Goal: Task Accomplishment & Management: Complete application form

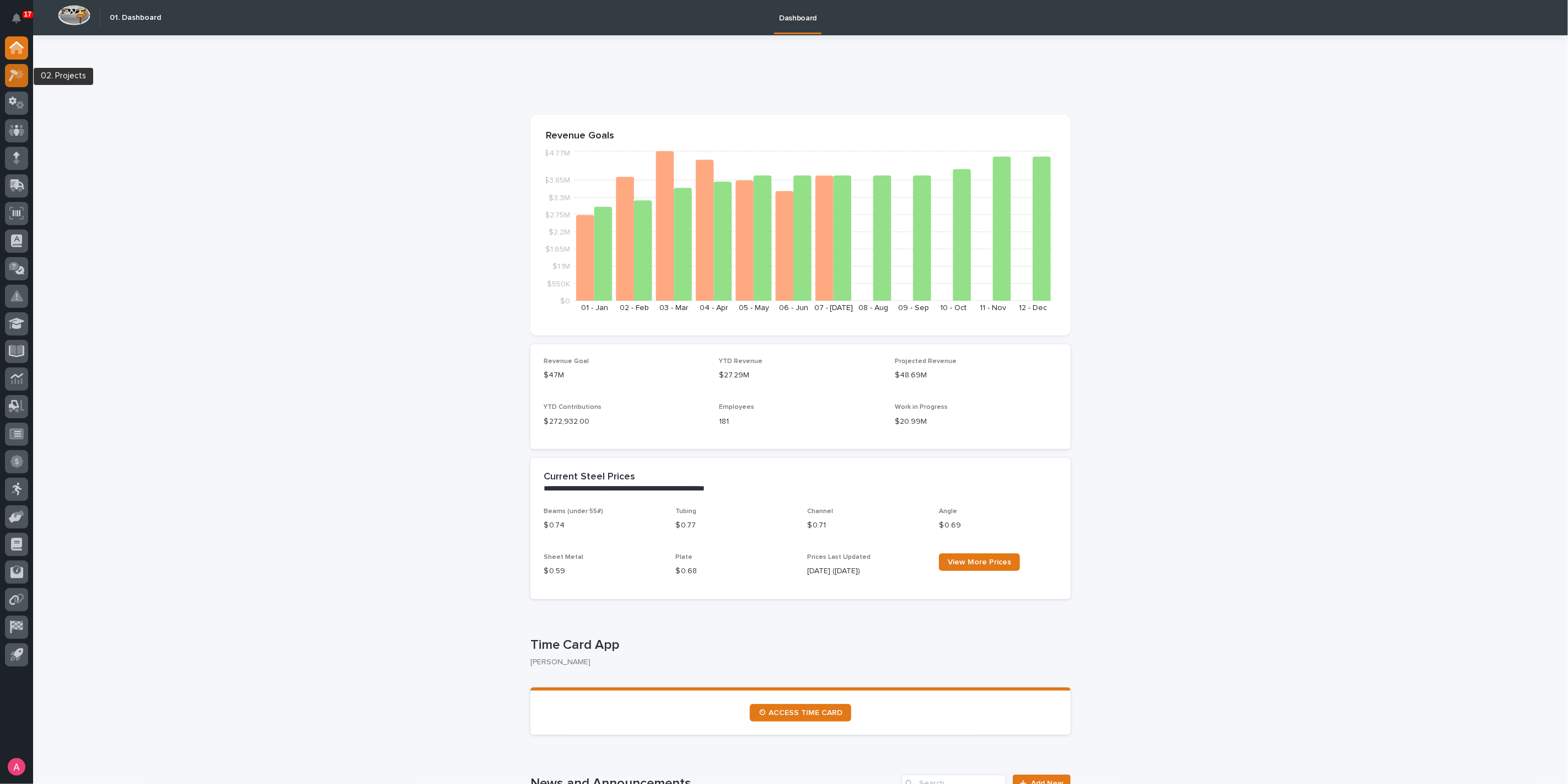
click at [24, 73] on div at bounding box center [17, 75] width 23 height 23
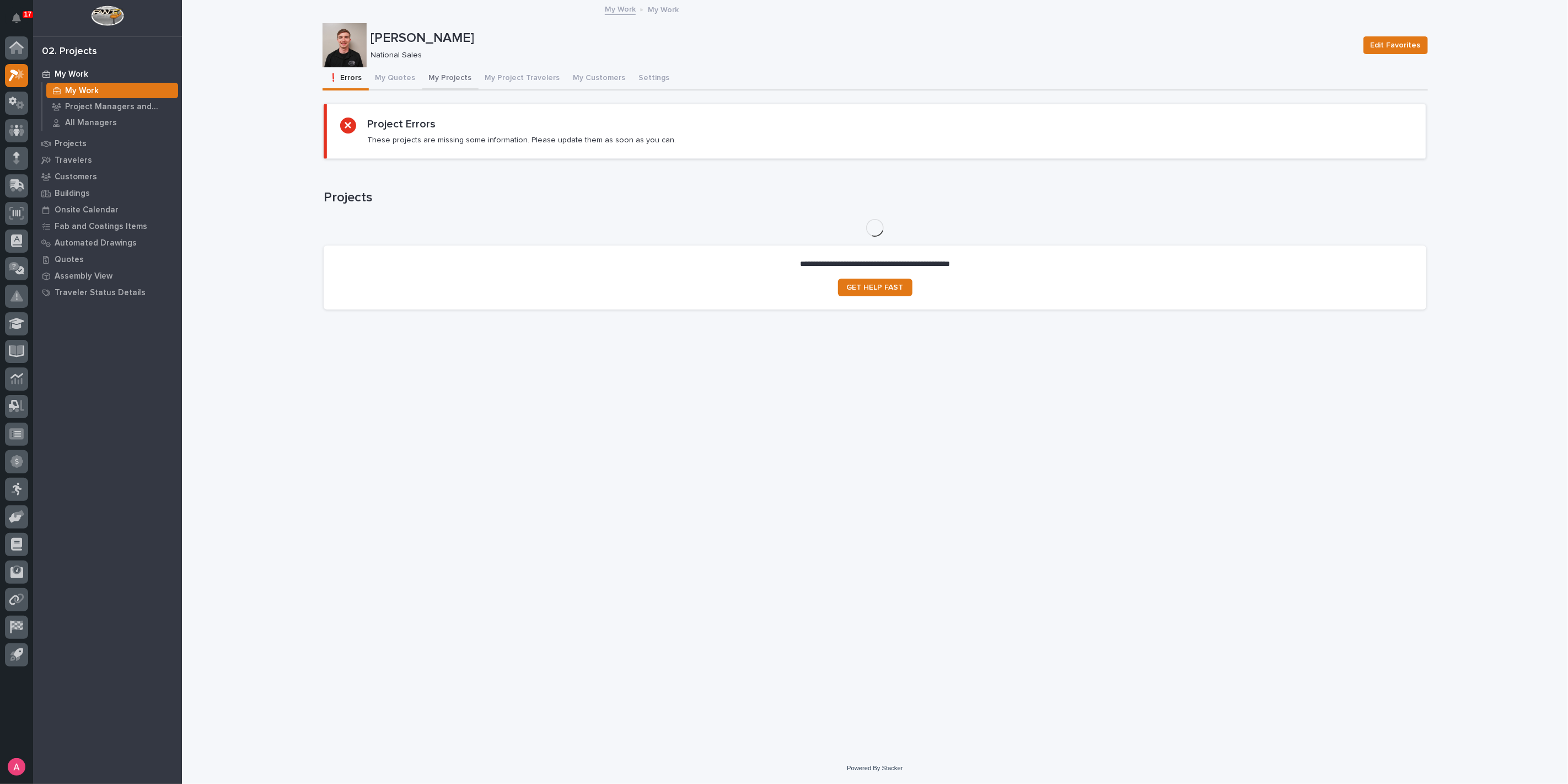
click at [436, 73] on button "My Projects" at bounding box center [450, 79] width 56 height 23
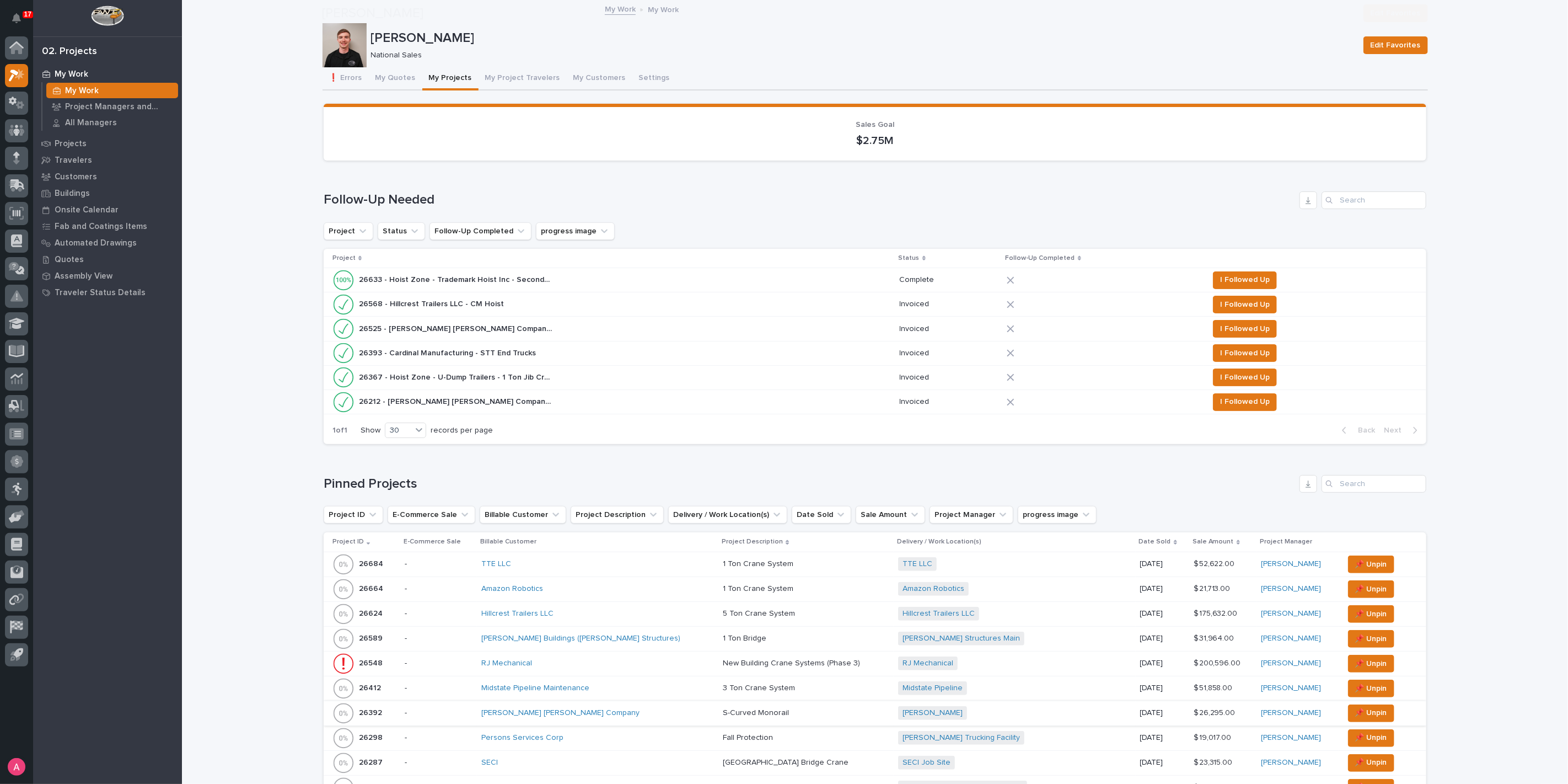
scroll to position [183, 0]
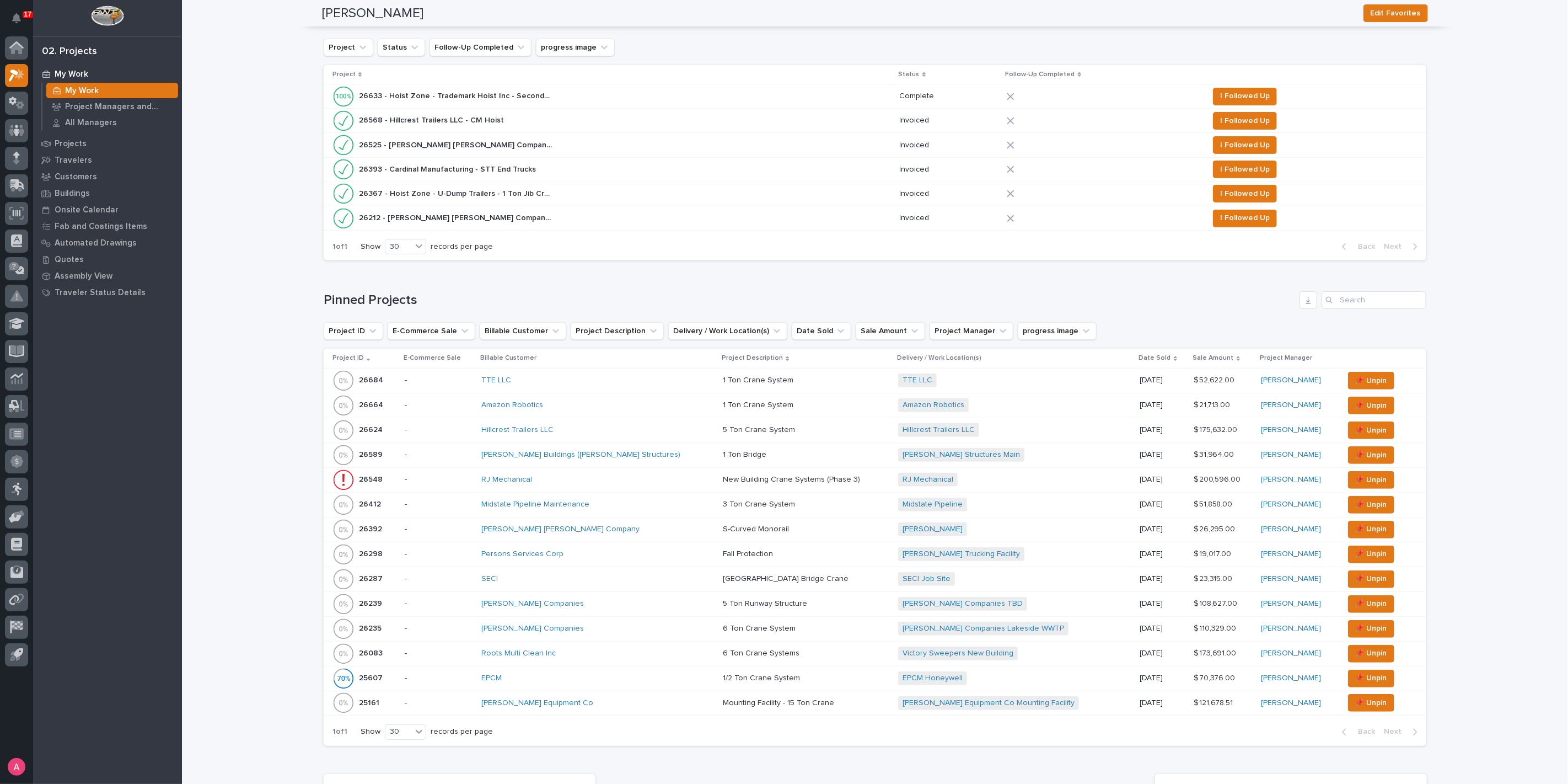
click at [654, 532] on div "[PERSON_NAME] [PERSON_NAME] Company" at bounding box center [598, 529] width 234 height 18
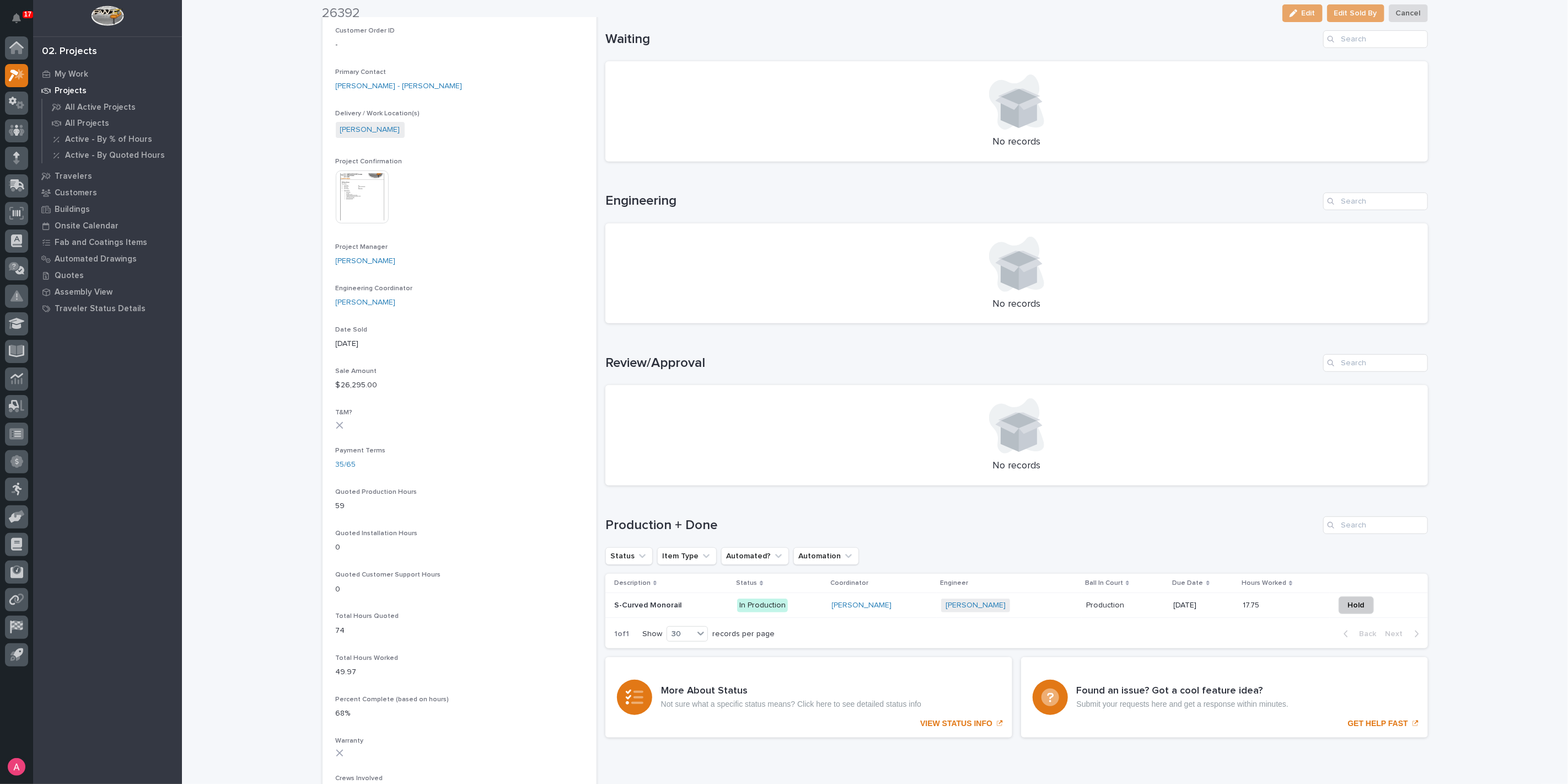
scroll to position [306, 0]
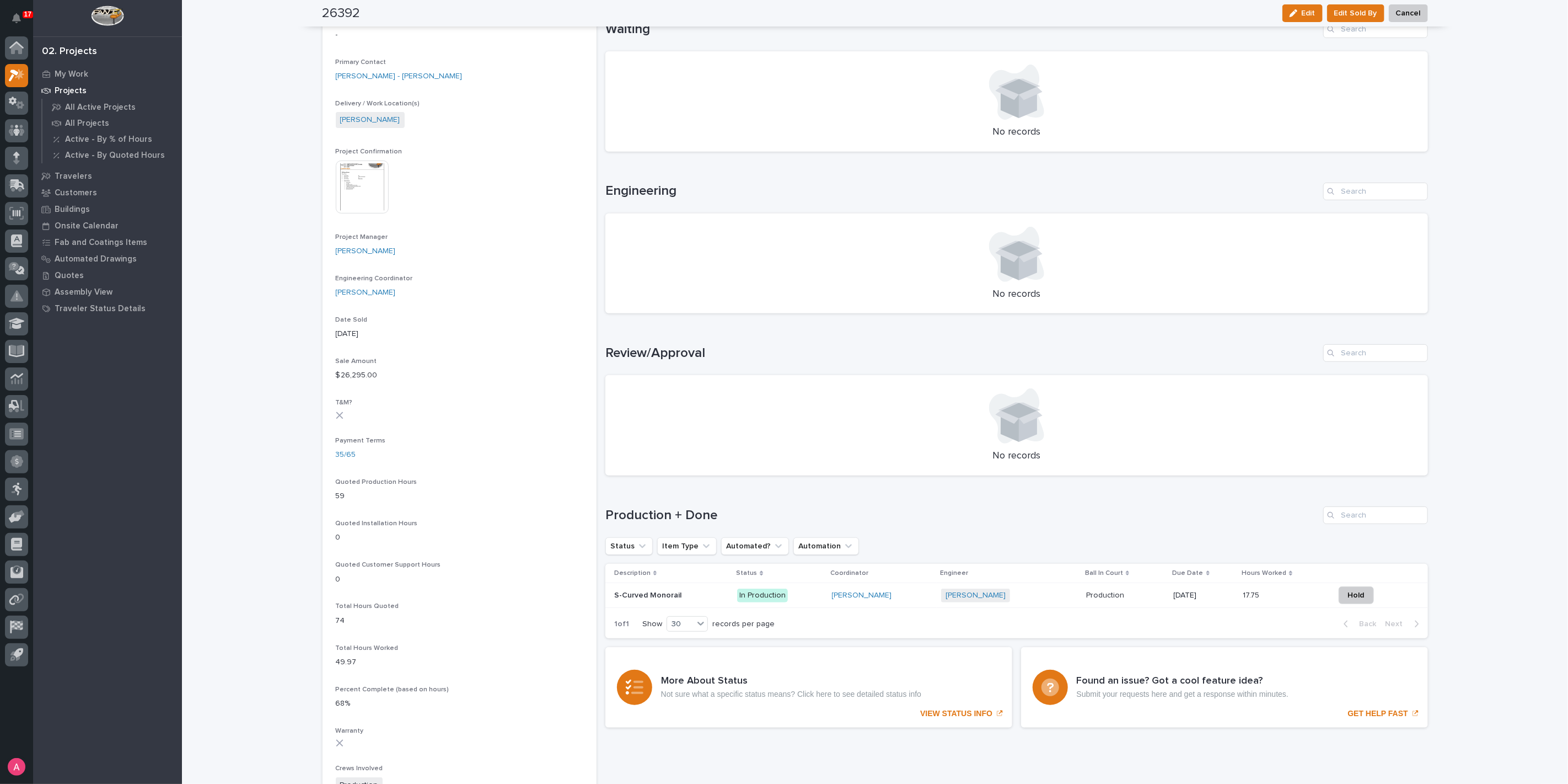
click at [1036, 600] on div "Marston Norris + 0" at bounding box center [1010, 595] width 136 height 14
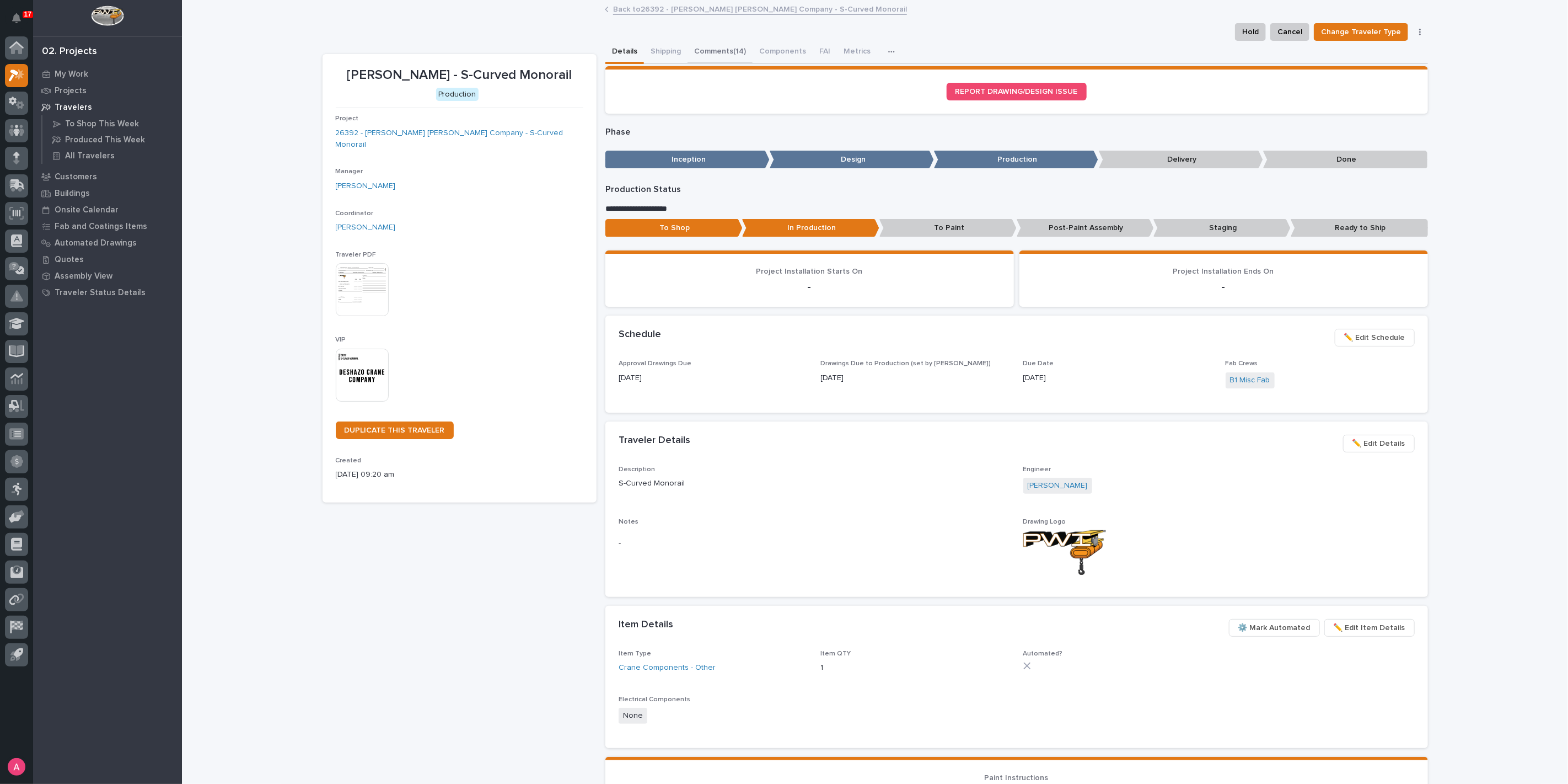
click at [736, 48] on button "Comments (14)" at bounding box center [720, 52] width 65 height 23
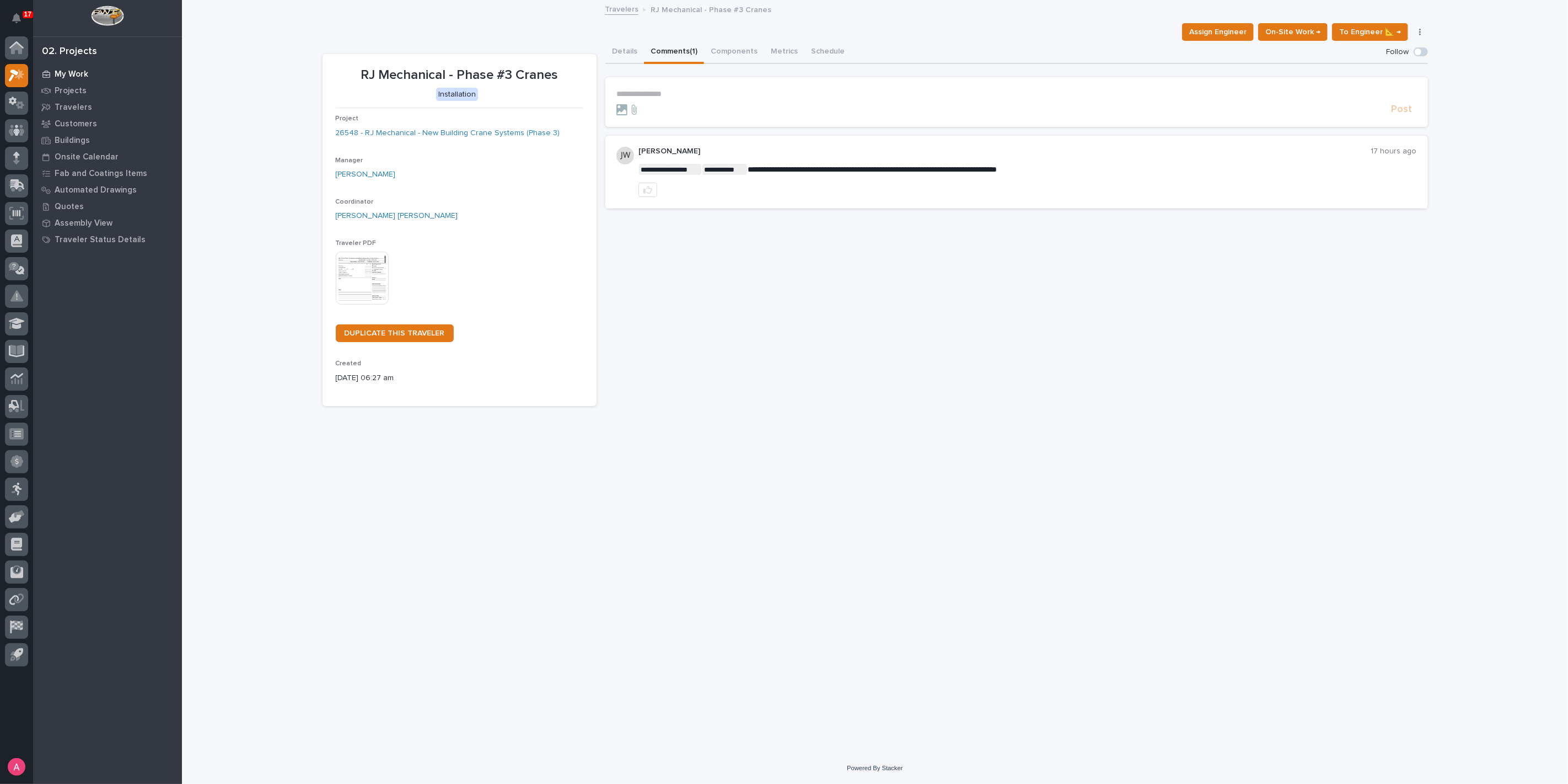
click at [78, 72] on p "My Work" at bounding box center [71, 74] width 33 height 10
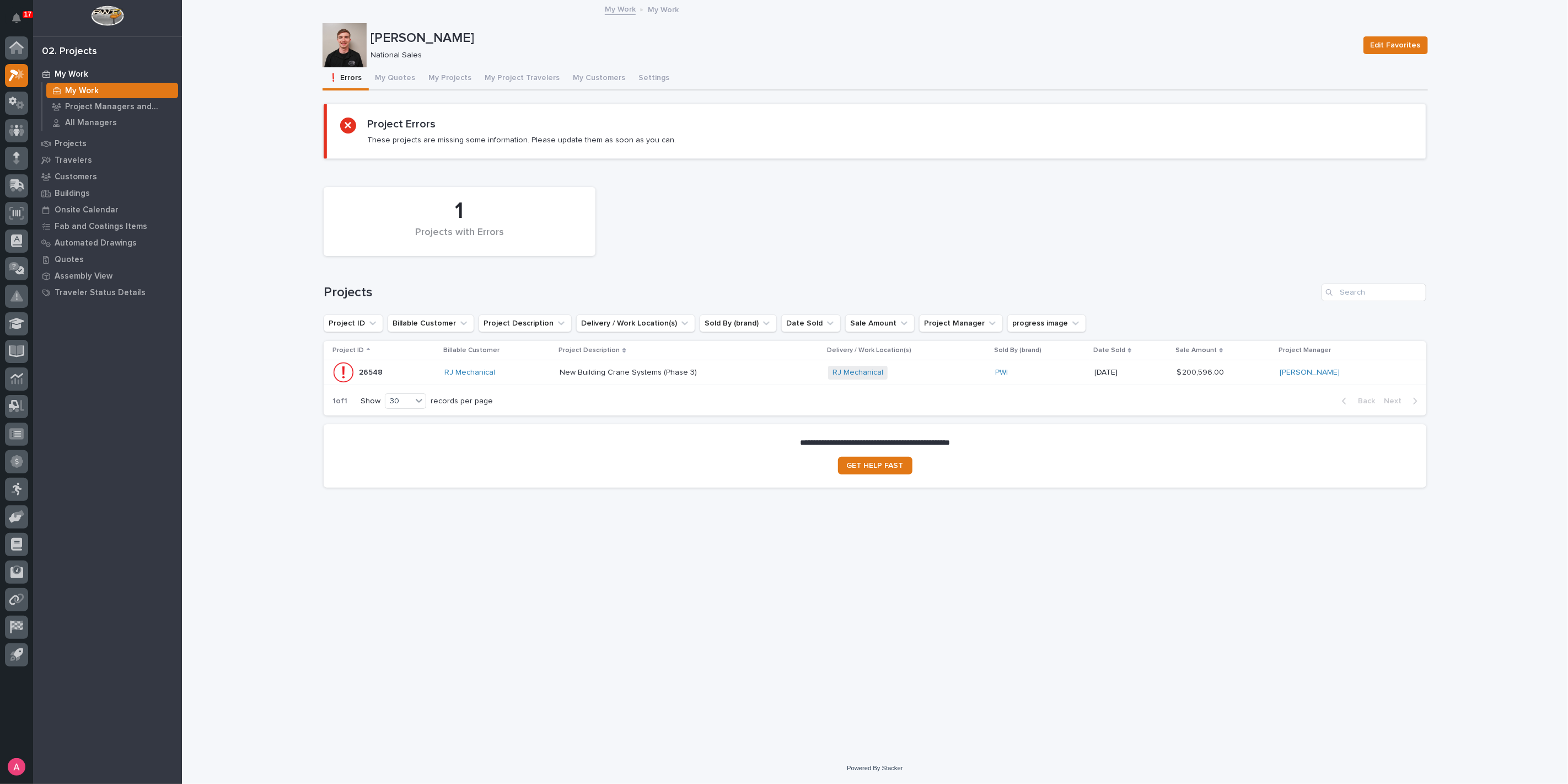
click at [542, 373] on div "RJ Mechanical" at bounding box center [497, 373] width 106 height 10
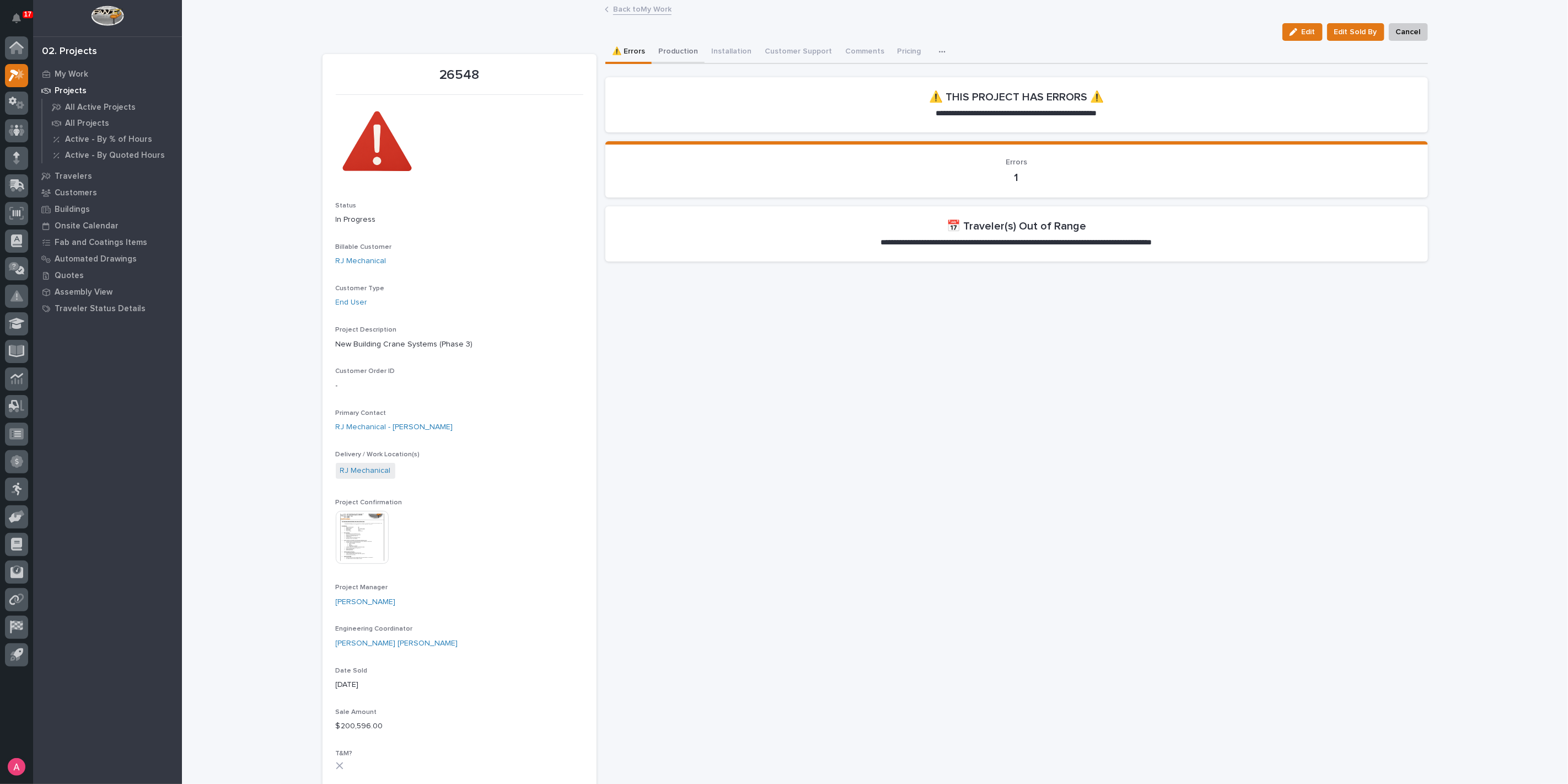
click at [679, 48] on button "Production" at bounding box center [678, 52] width 53 height 23
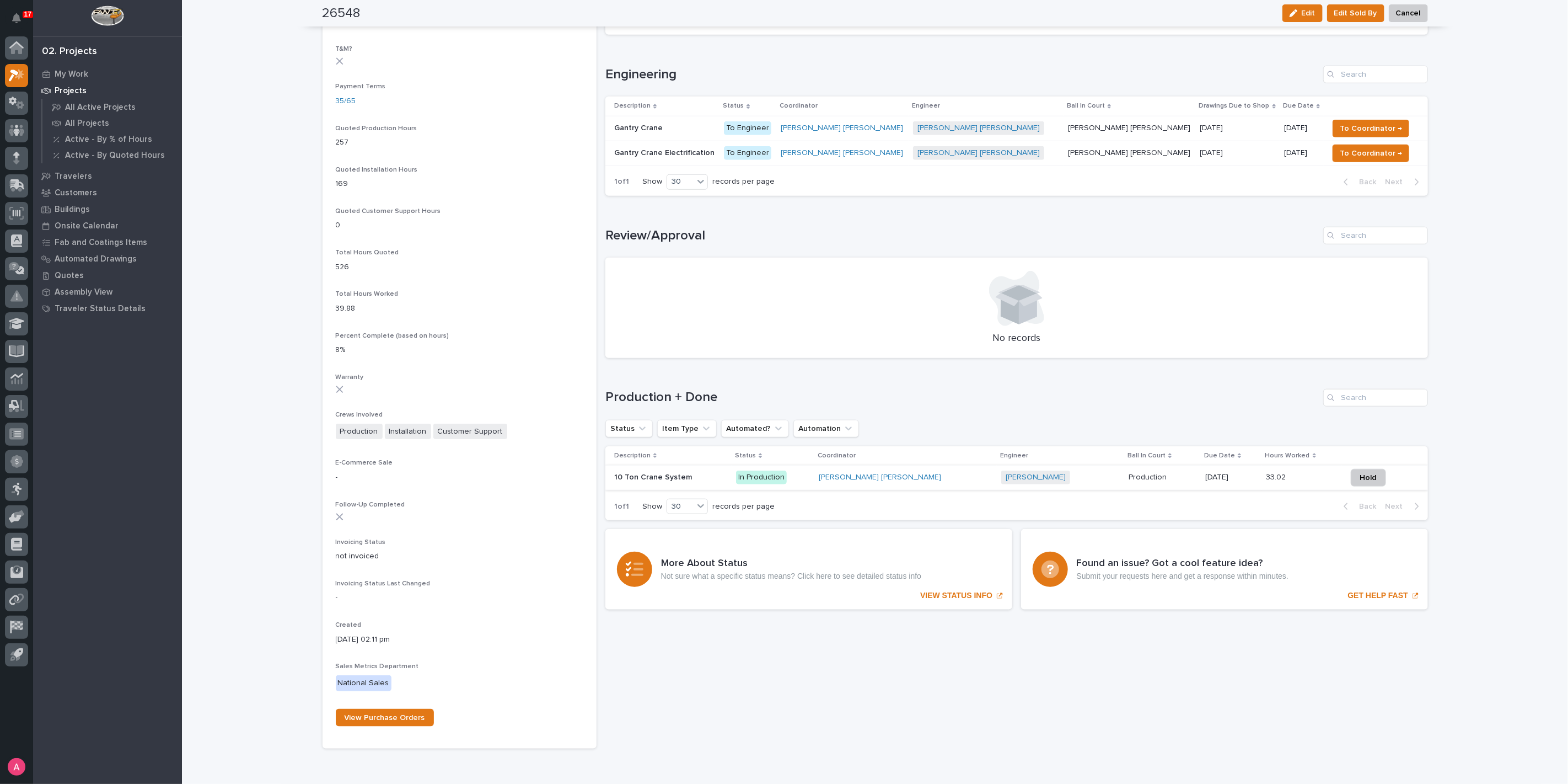
scroll to position [754, 0]
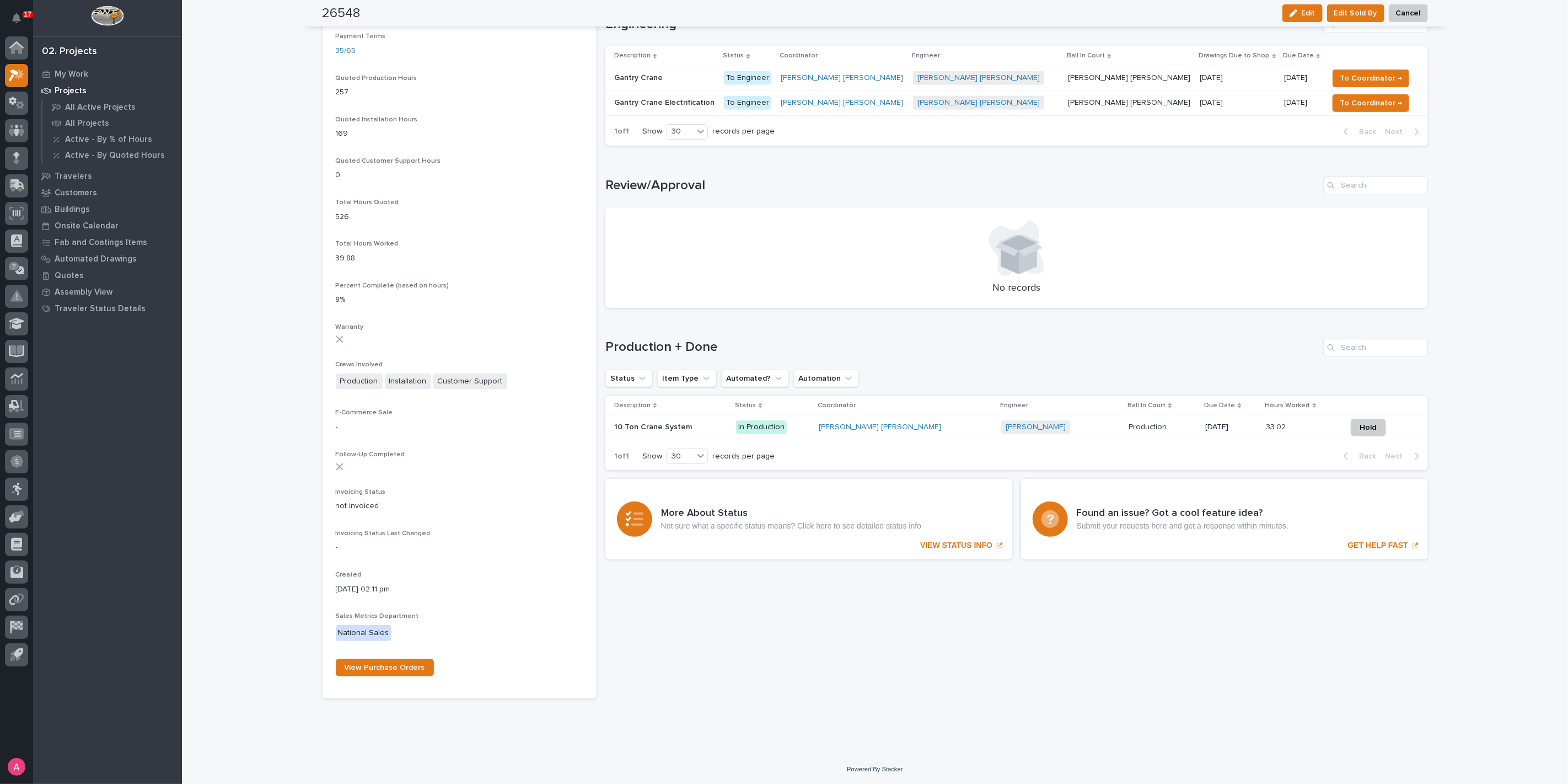
click at [692, 431] on div "10 Ton Crane System 10 Ton Crane System" at bounding box center [671, 427] width 114 height 18
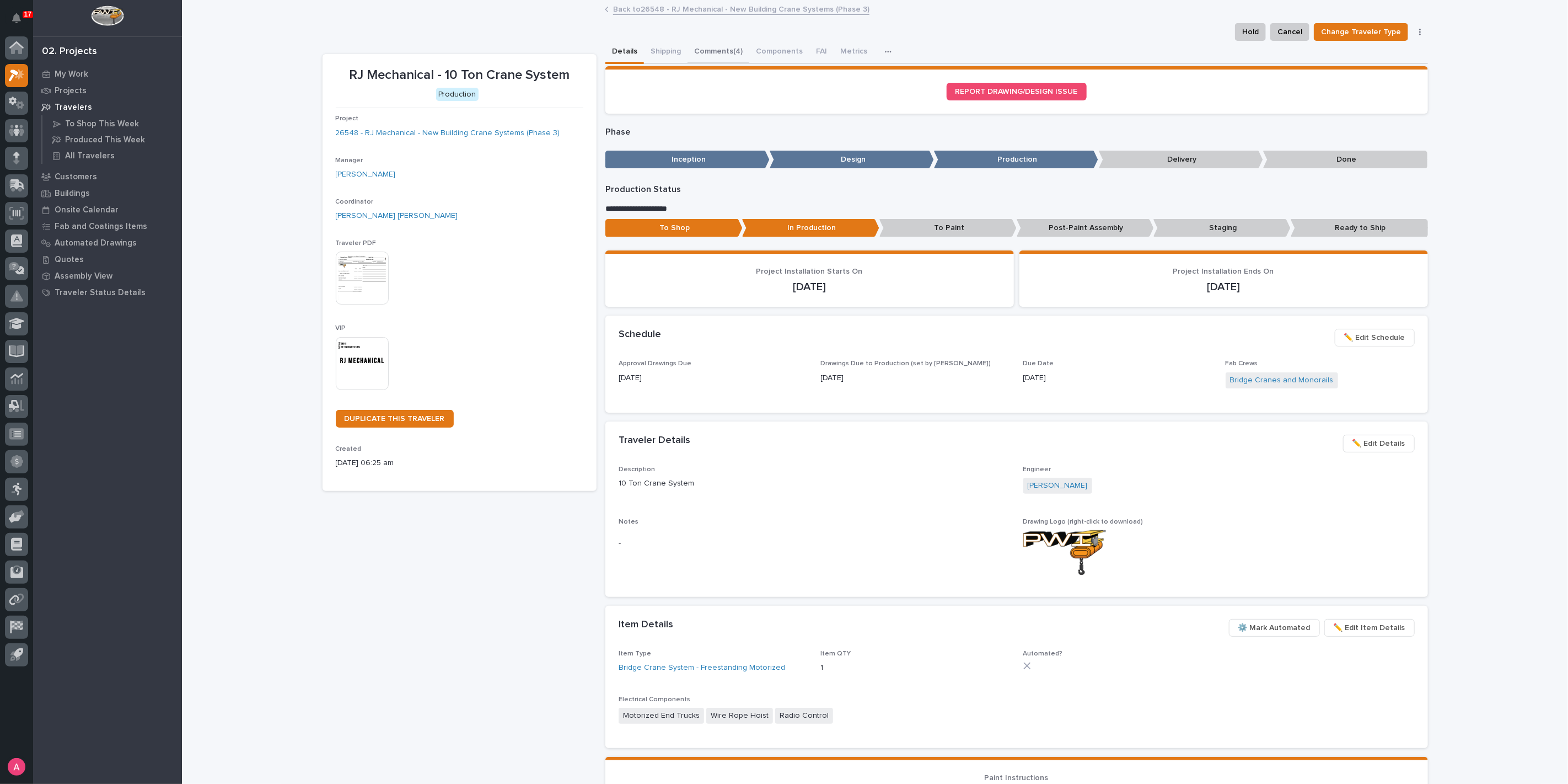
click at [708, 44] on button "Comments (4)" at bounding box center [719, 52] width 62 height 23
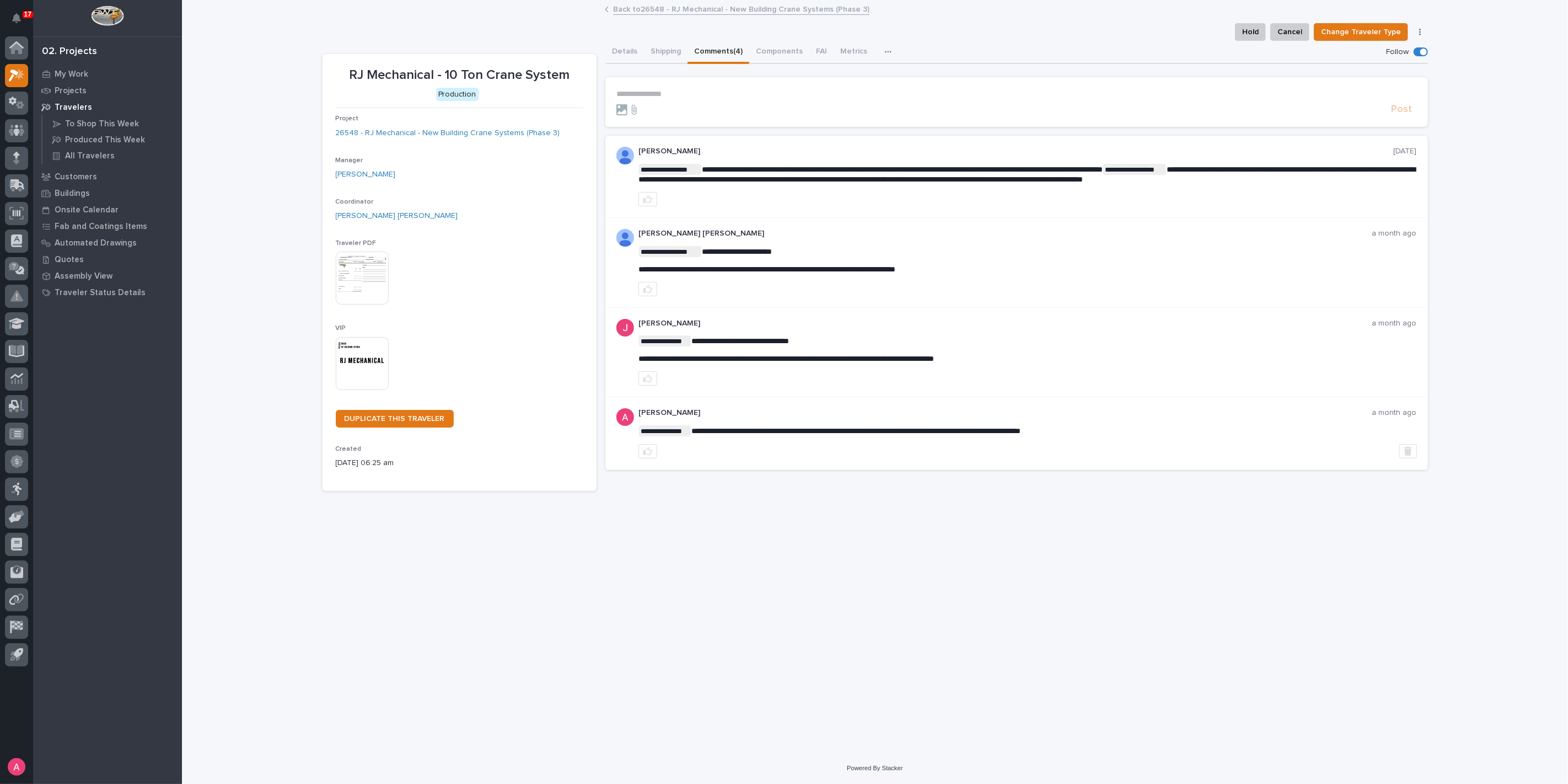
click at [735, 87] on section "**********" at bounding box center [1017, 102] width 823 height 50
click at [733, 94] on p "**********" at bounding box center [1017, 94] width 800 height 10
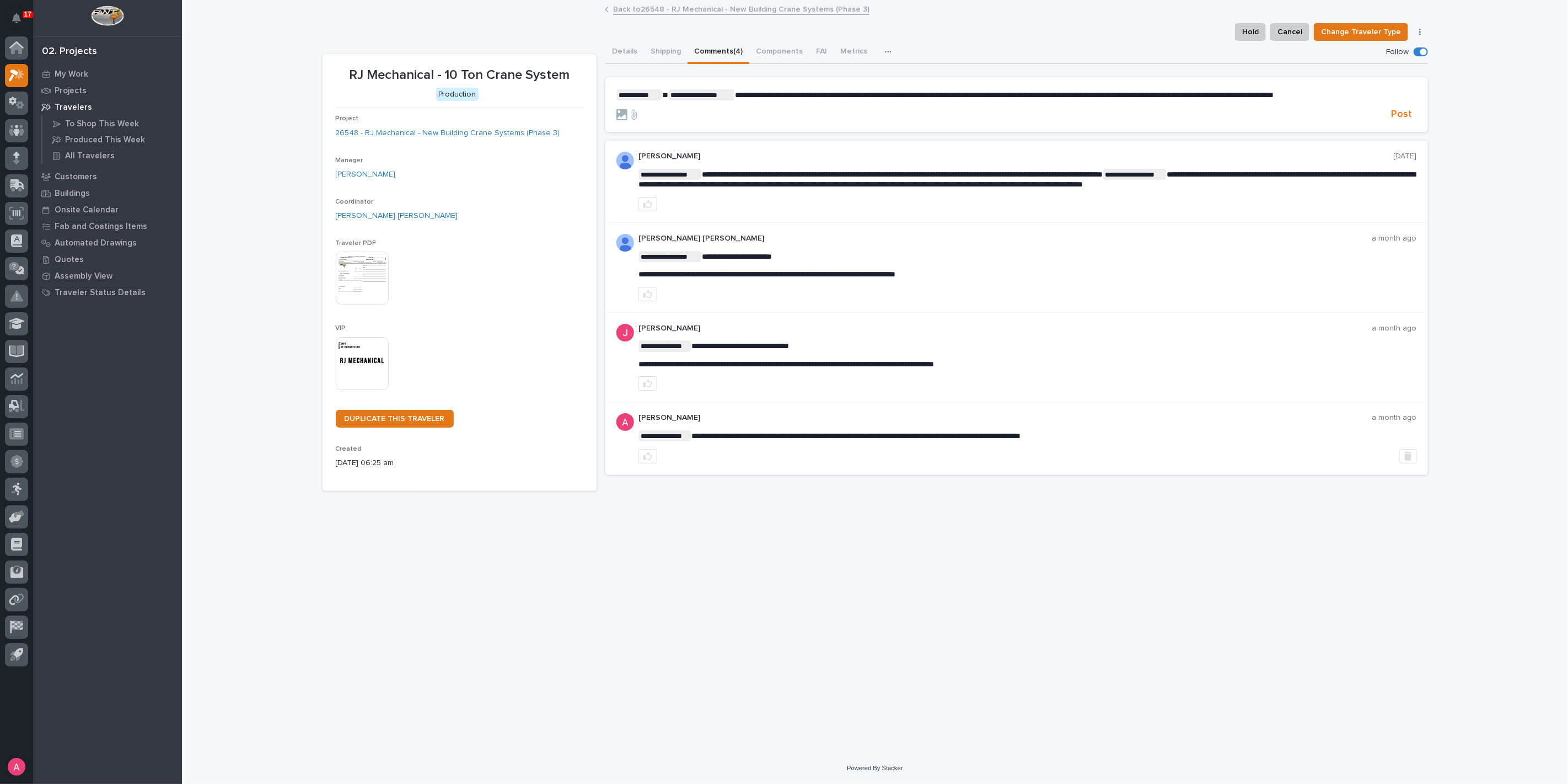
click at [1381, 95] on p "**********" at bounding box center [1017, 95] width 800 height 11
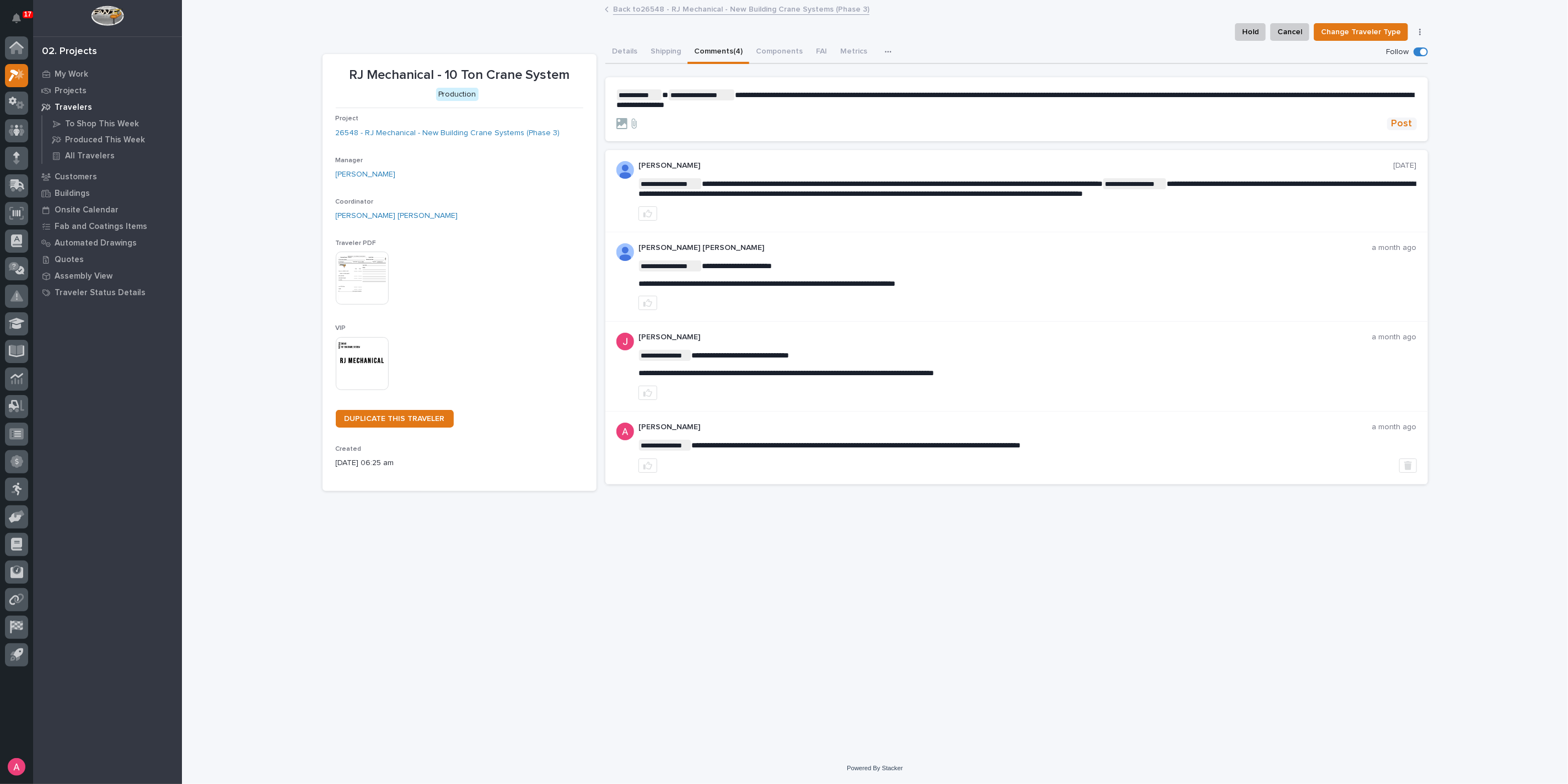
click at [1401, 126] on span "Post" at bounding box center [1402, 124] width 21 height 13
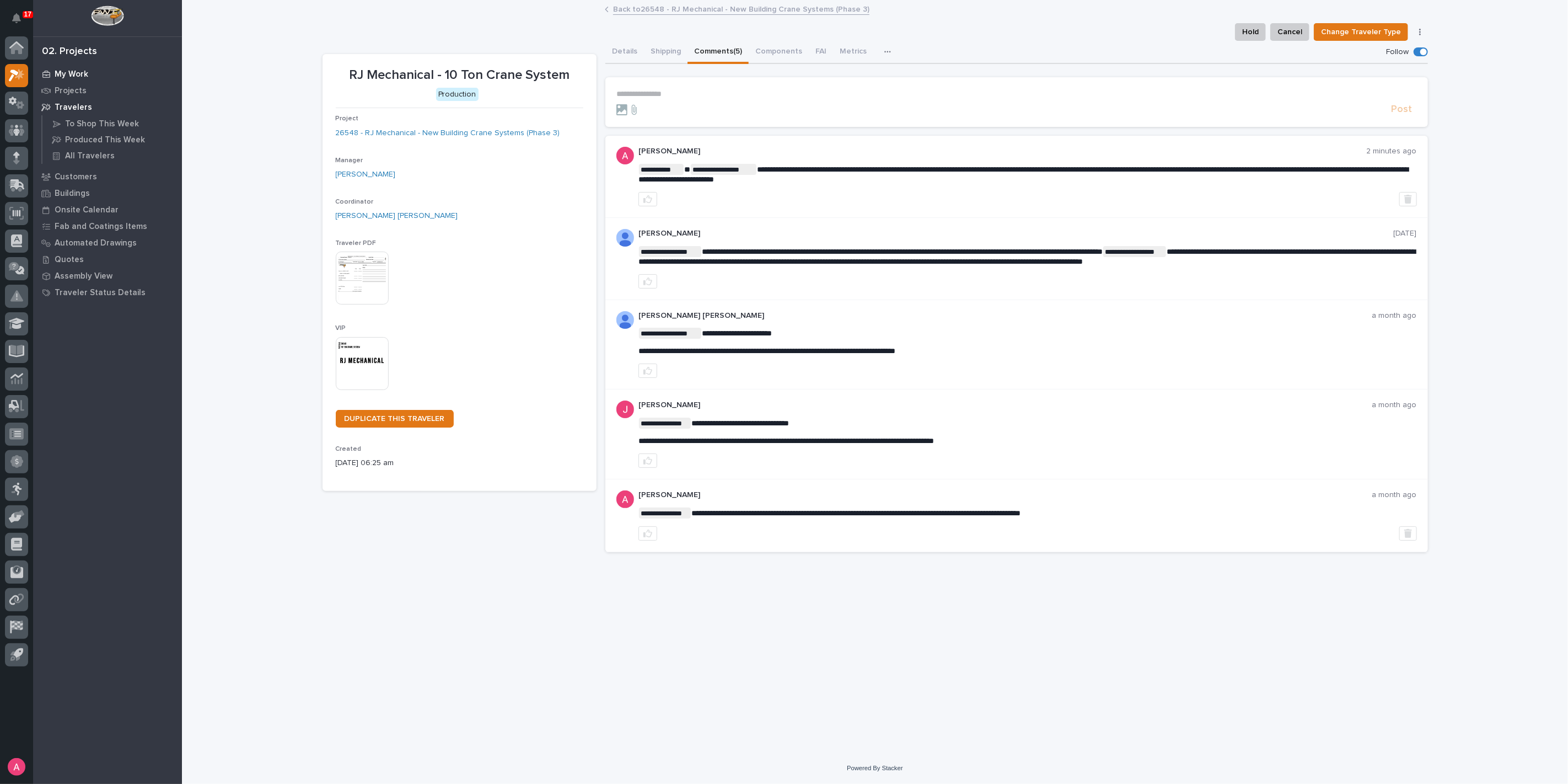
click at [71, 68] on div "My Work" at bounding box center [107, 74] width 143 height 15
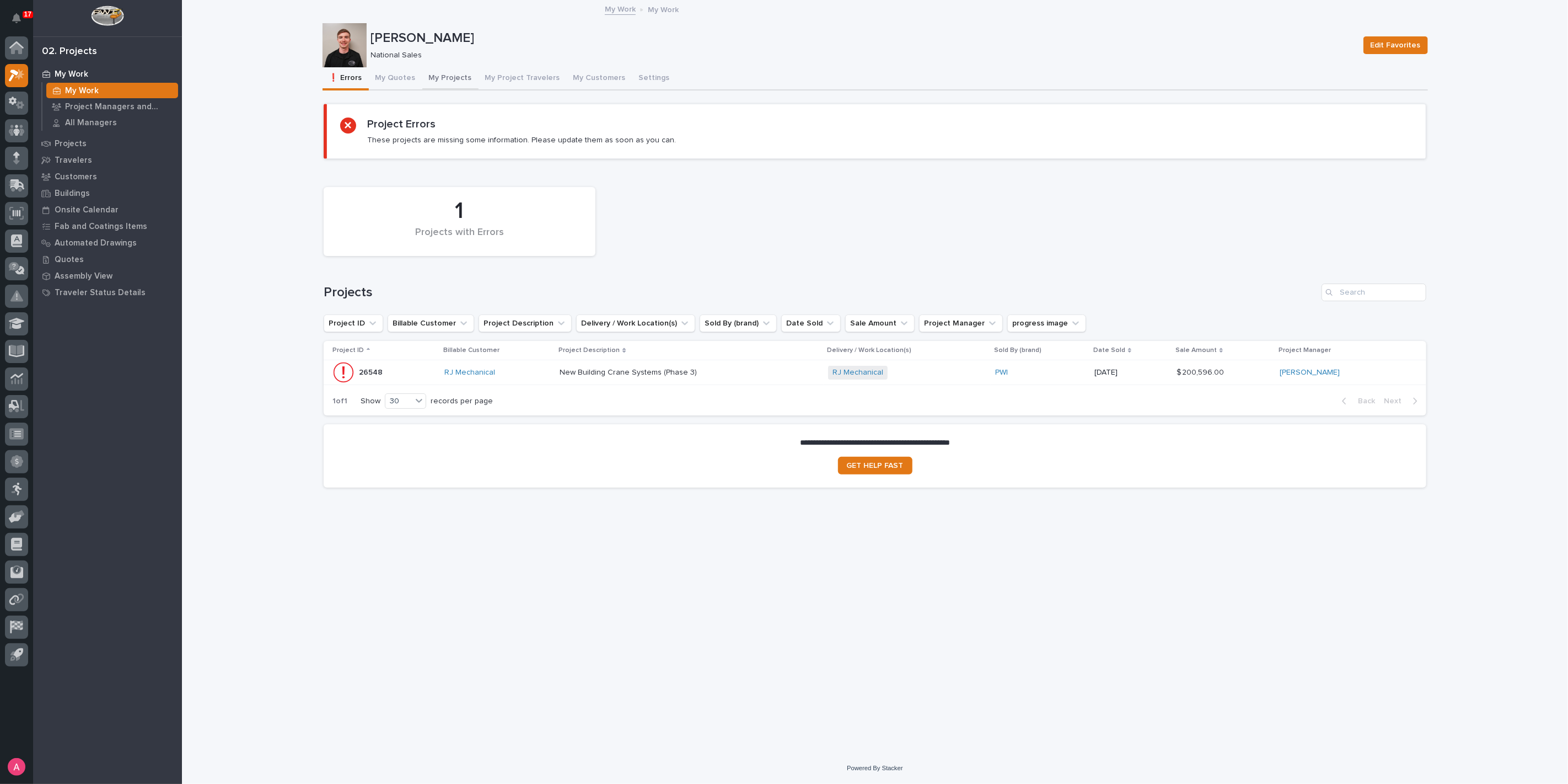
click at [444, 81] on button "My Projects" at bounding box center [450, 79] width 56 height 23
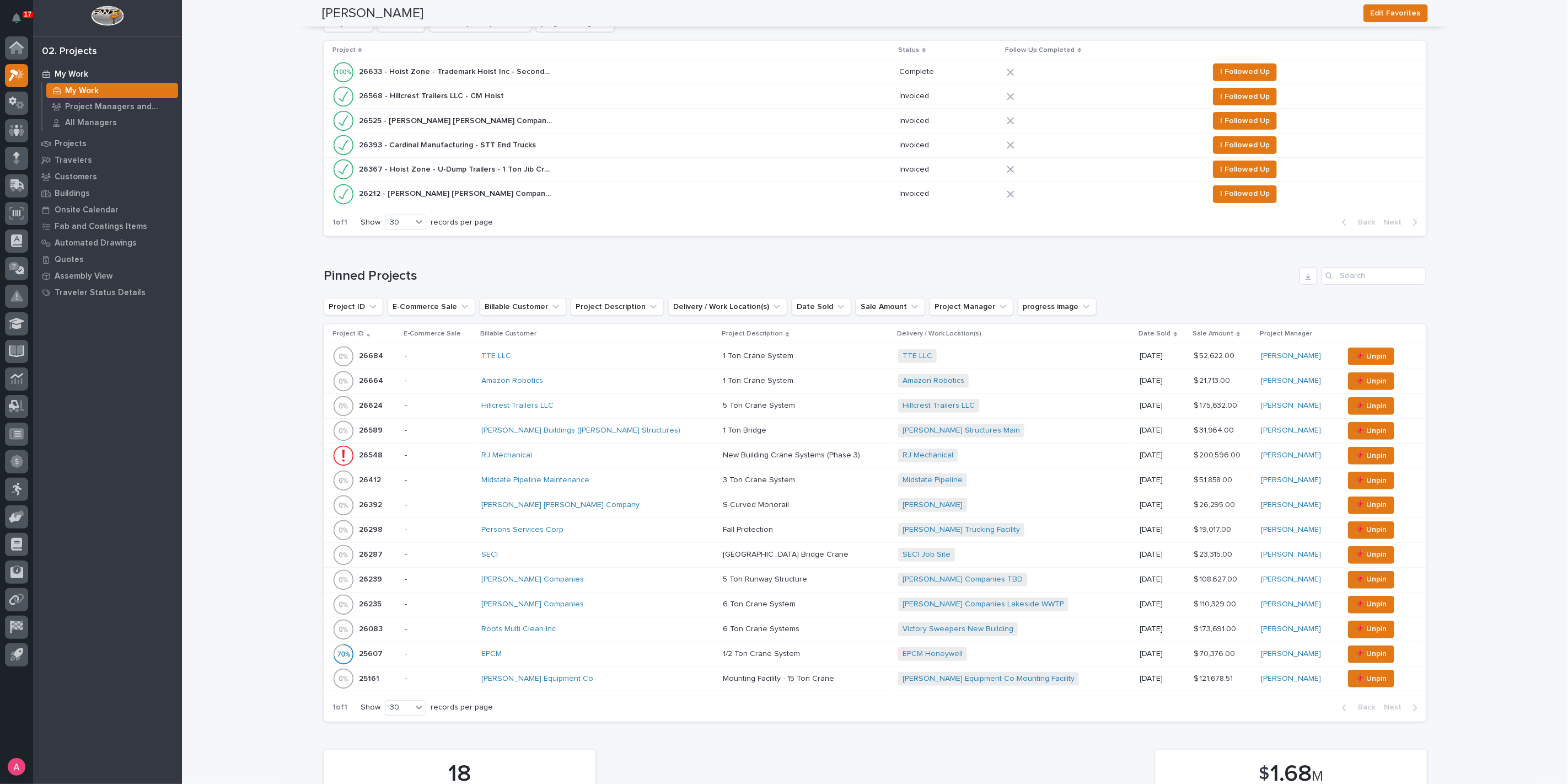
scroll to position [245, 0]
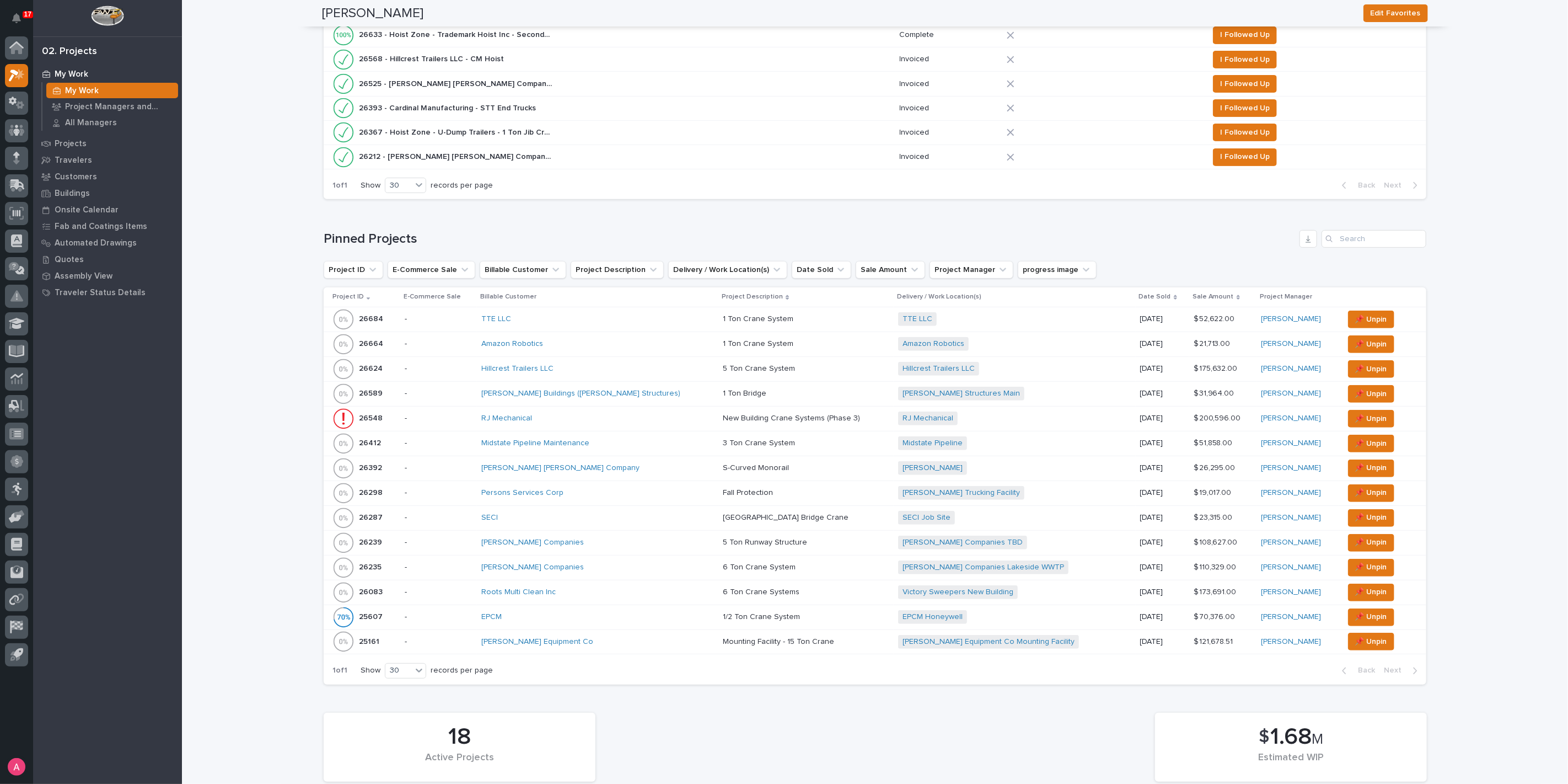
click at [661, 463] on div "[PERSON_NAME] [PERSON_NAME] Company" at bounding box center [578, 468] width 193 height 10
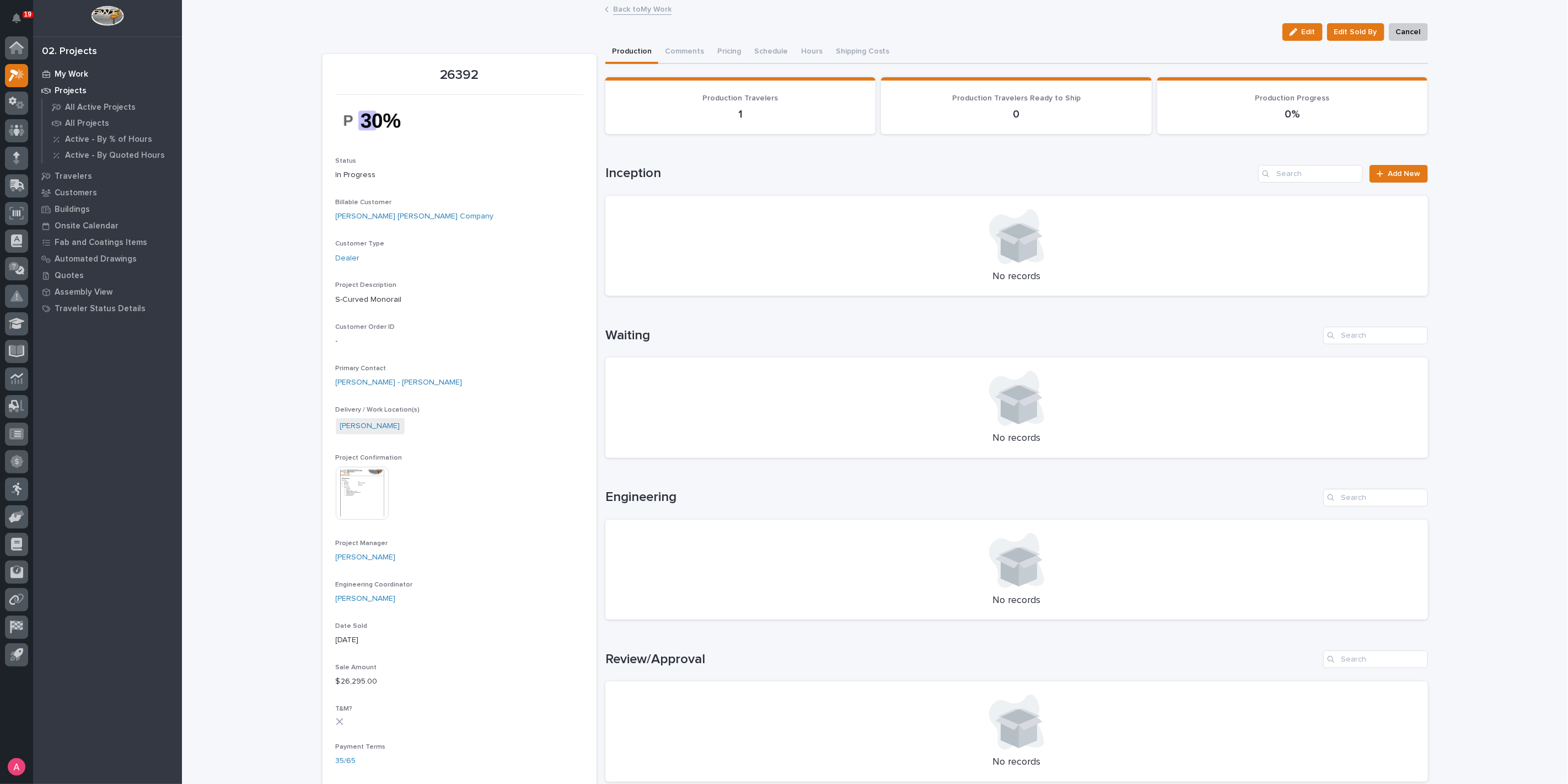
click at [75, 73] on p "My Work" at bounding box center [71, 74] width 33 height 10
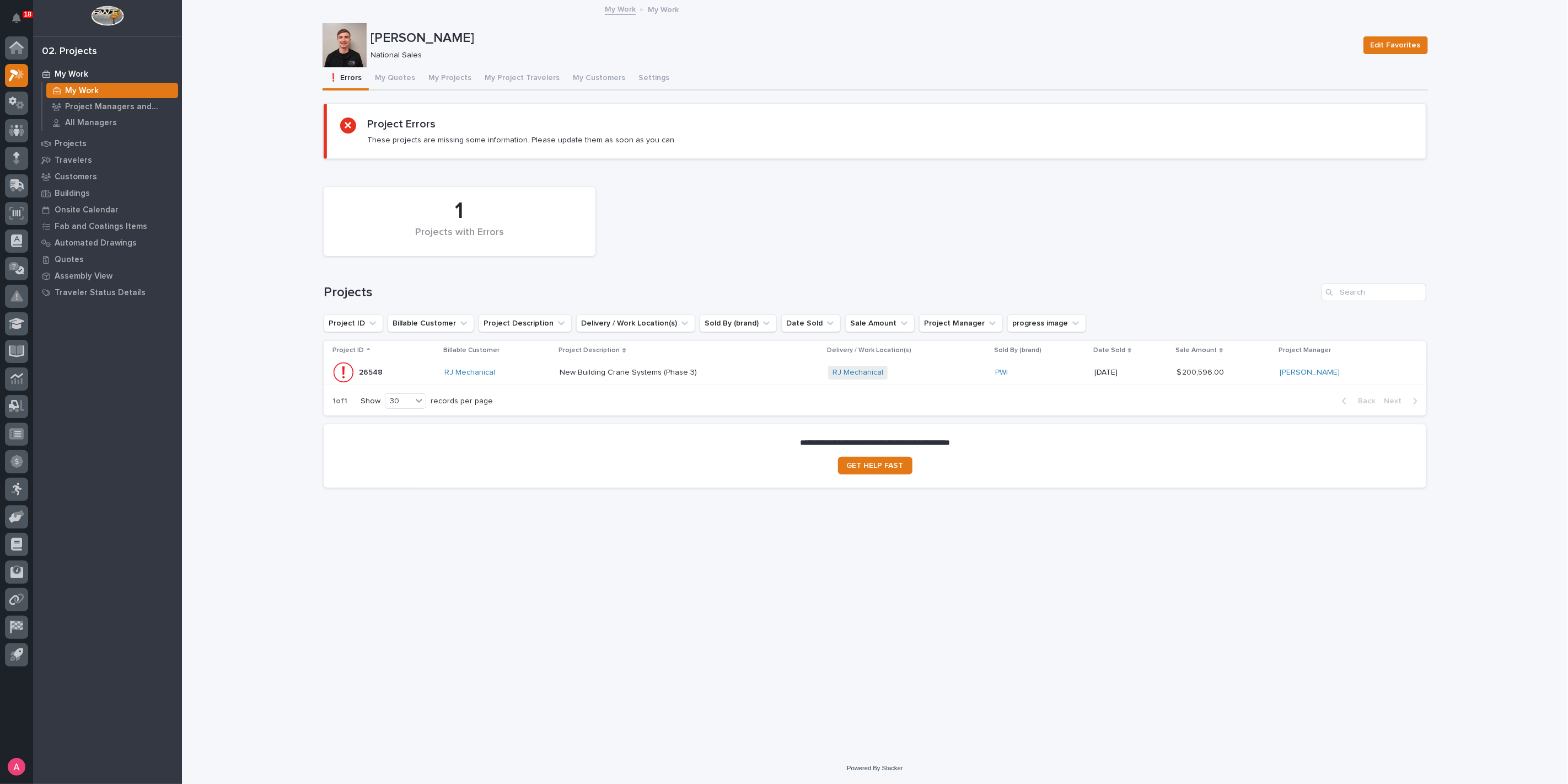
click at [753, 388] on div "1 of 1 Show 30 records per page Back Next" at bounding box center [875, 401] width 1103 height 28
click at [753, 379] on div "New Building Crane Systems (Phase 3) New Building Crane Systems (Phase 3)" at bounding box center [690, 373] width 260 height 18
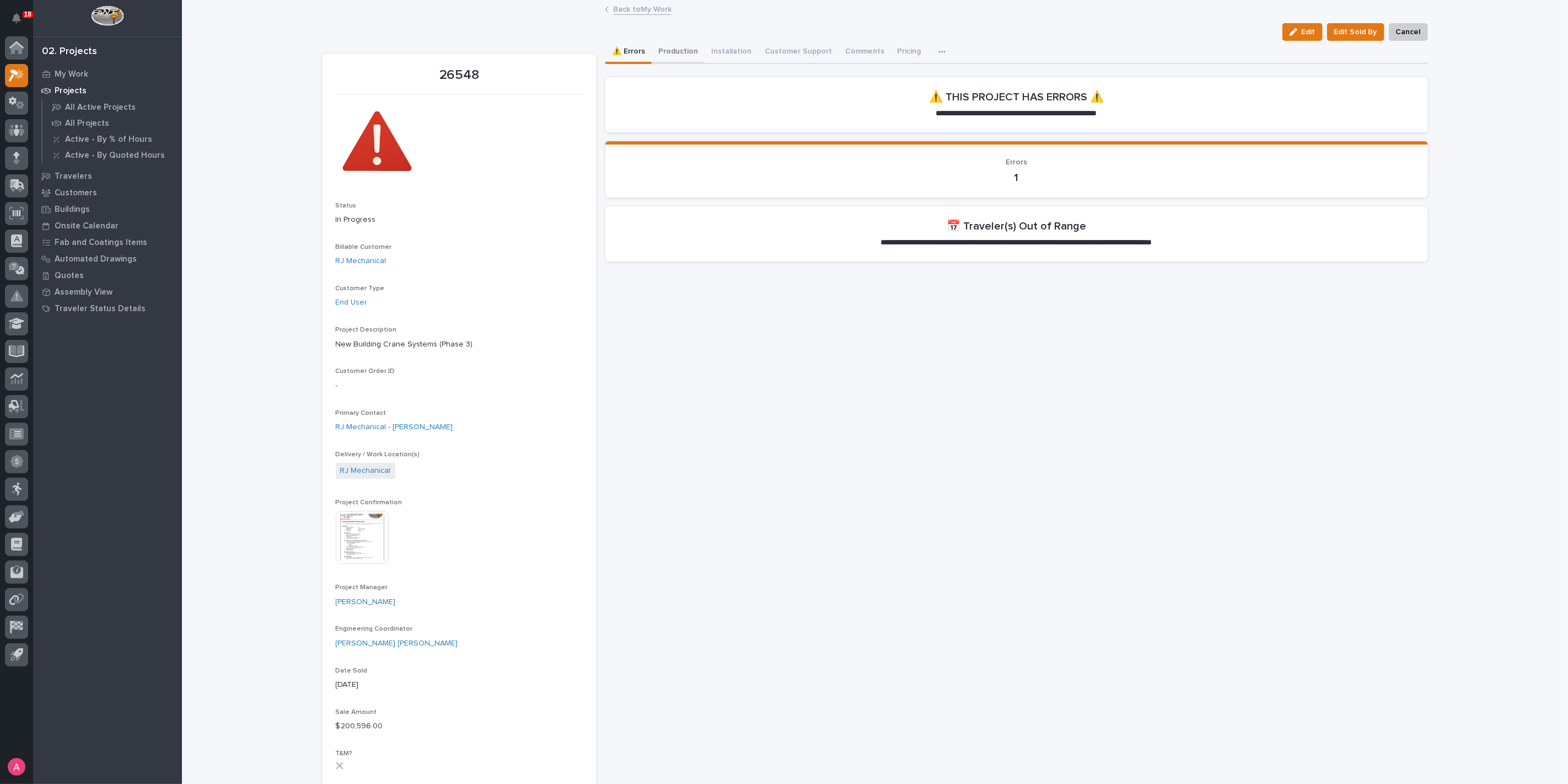
click at [684, 51] on button "Production" at bounding box center [678, 52] width 53 height 23
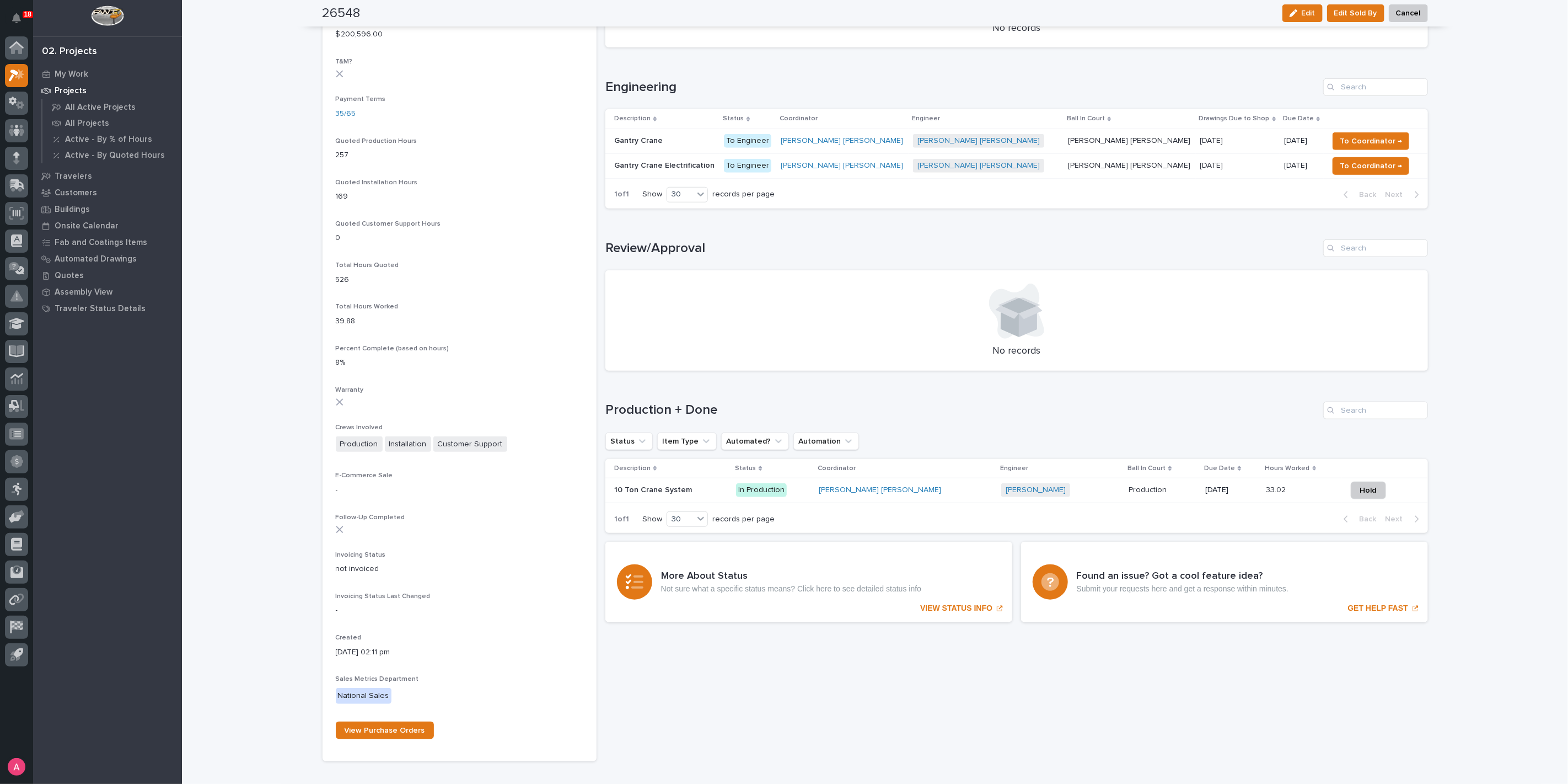
scroll to position [735, 0]
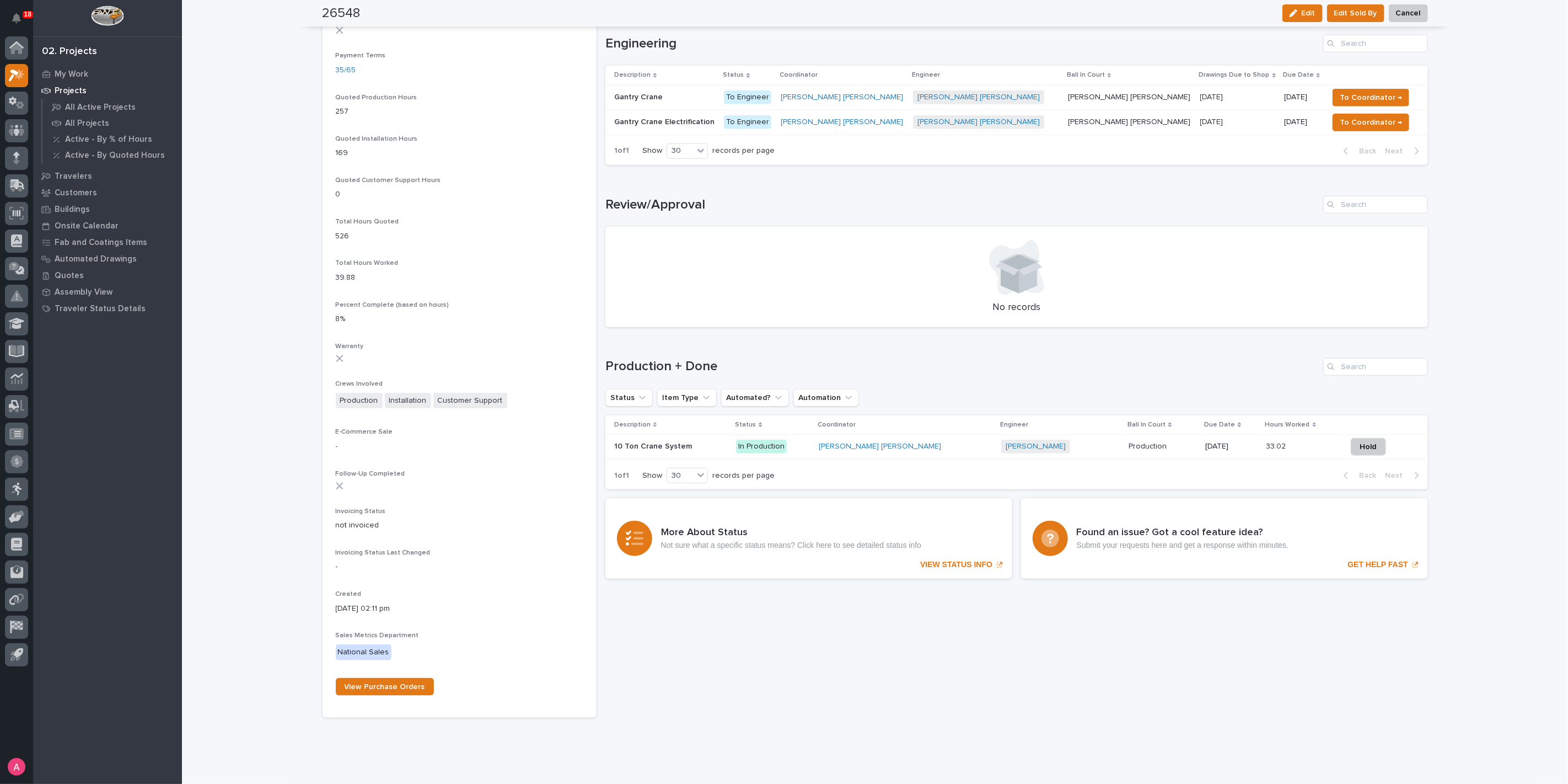
click at [706, 438] on div "10 Ton Crane System 10 Ton Crane System" at bounding box center [671, 447] width 114 height 18
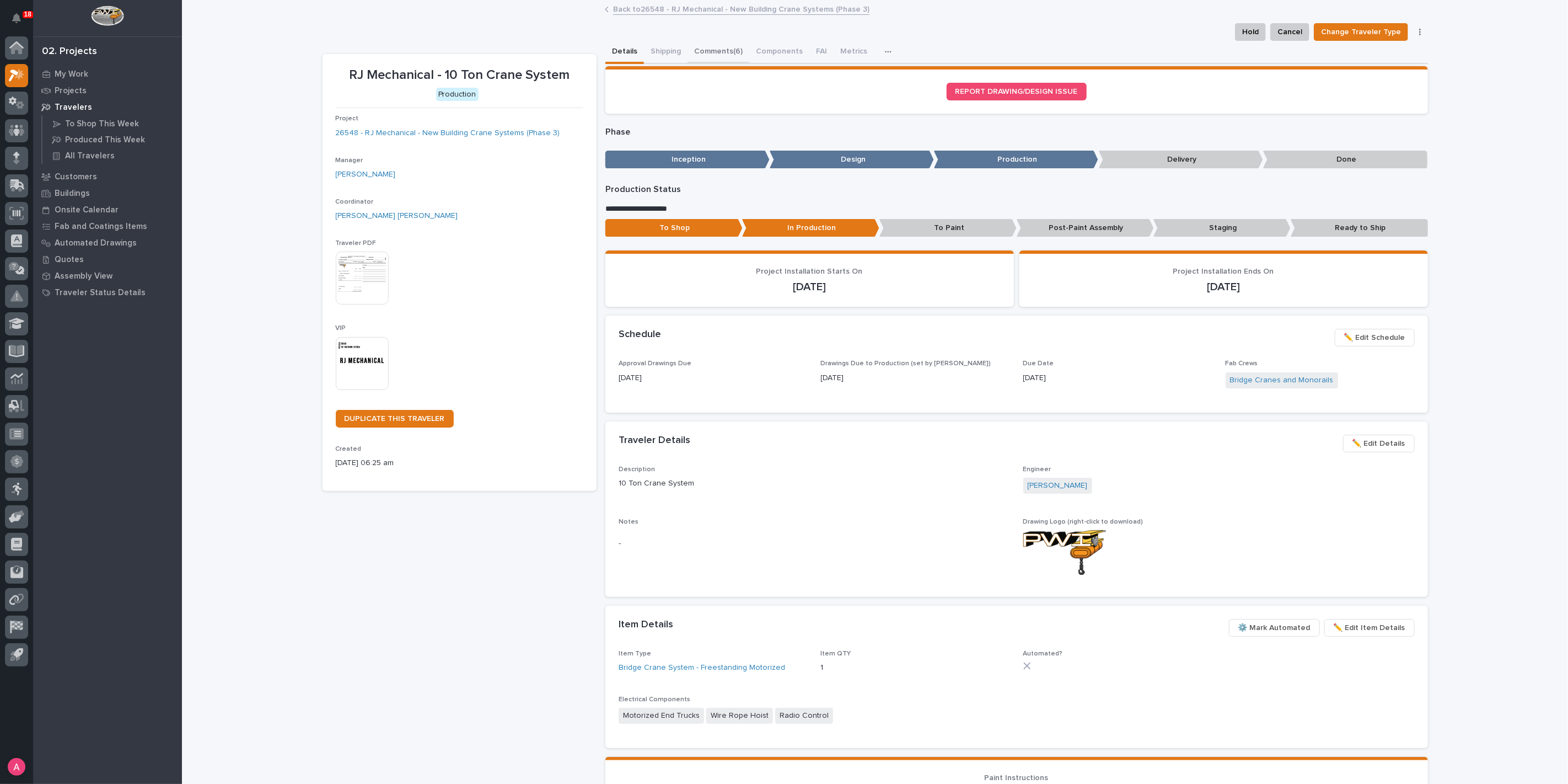
click at [723, 46] on button "Comments (6)" at bounding box center [719, 52] width 62 height 23
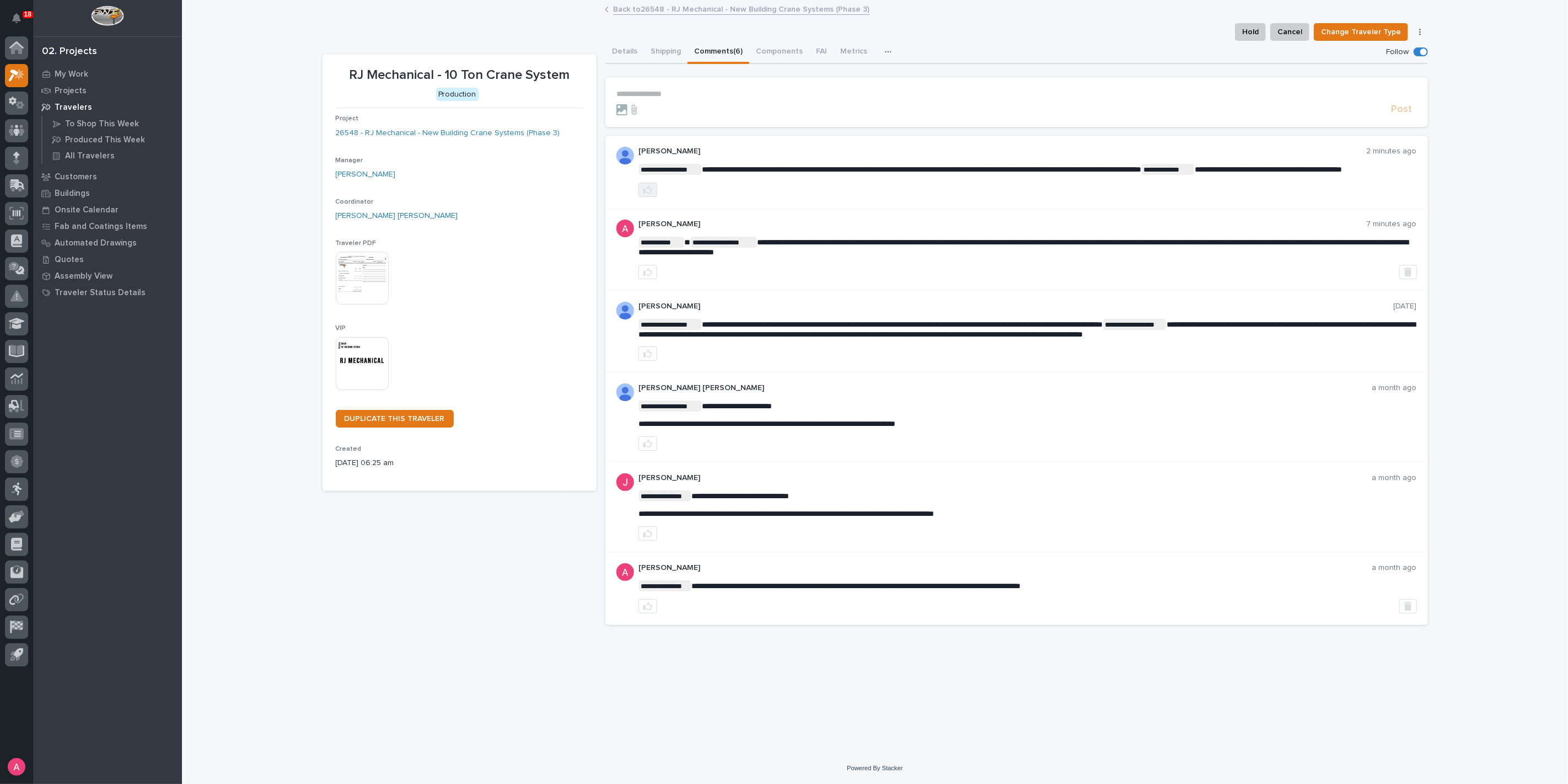
click at [651, 194] on icon "button" at bounding box center [648, 190] width 9 height 8
click at [667, 12] on link "Back to 26548 - RJ Mechanical - New Building Crane Systems (Phase 3)" at bounding box center [741, 8] width 257 height 13
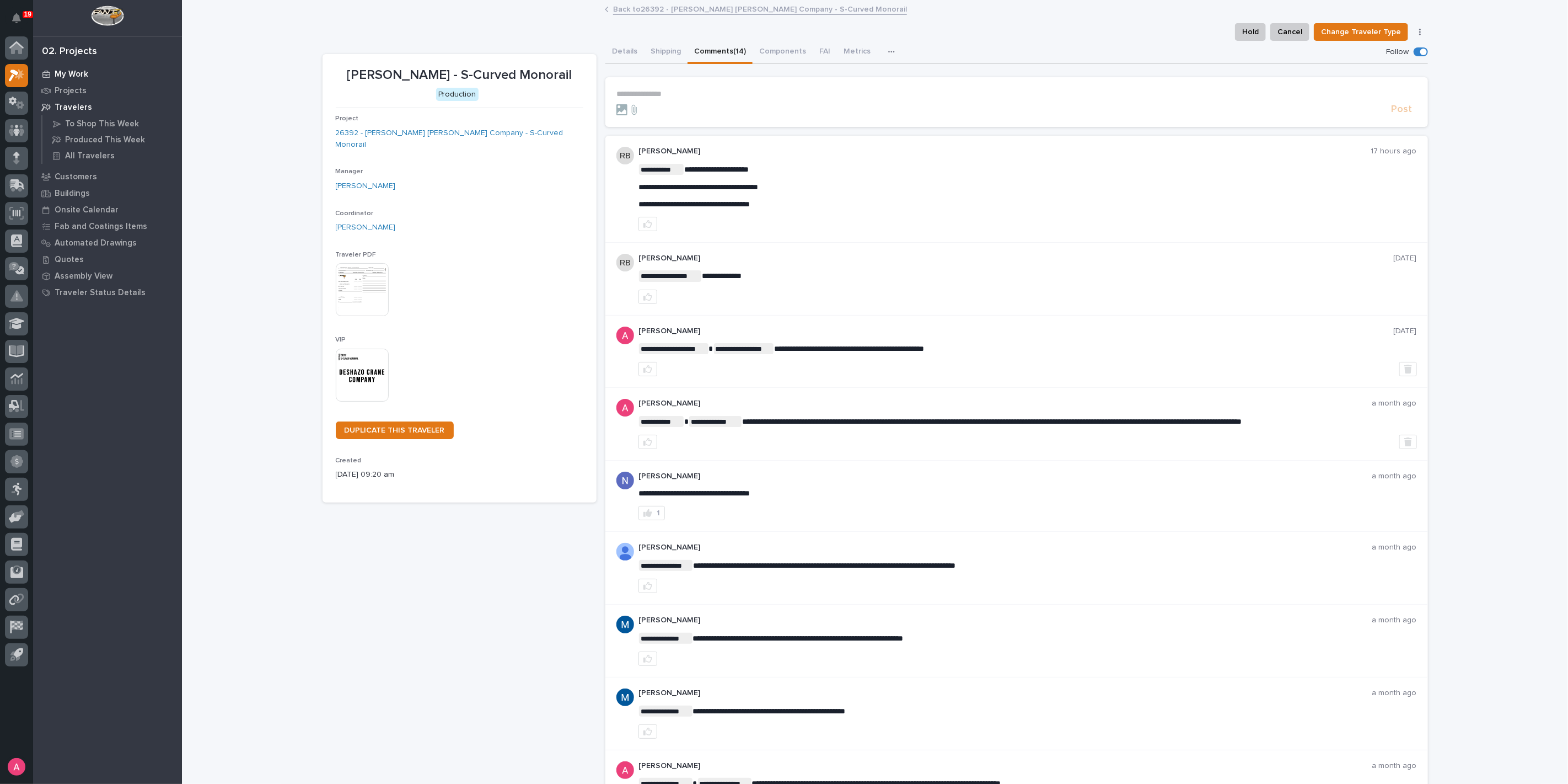
click at [65, 76] on p "My Work" at bounding box center [71, 74] width 33 height 10
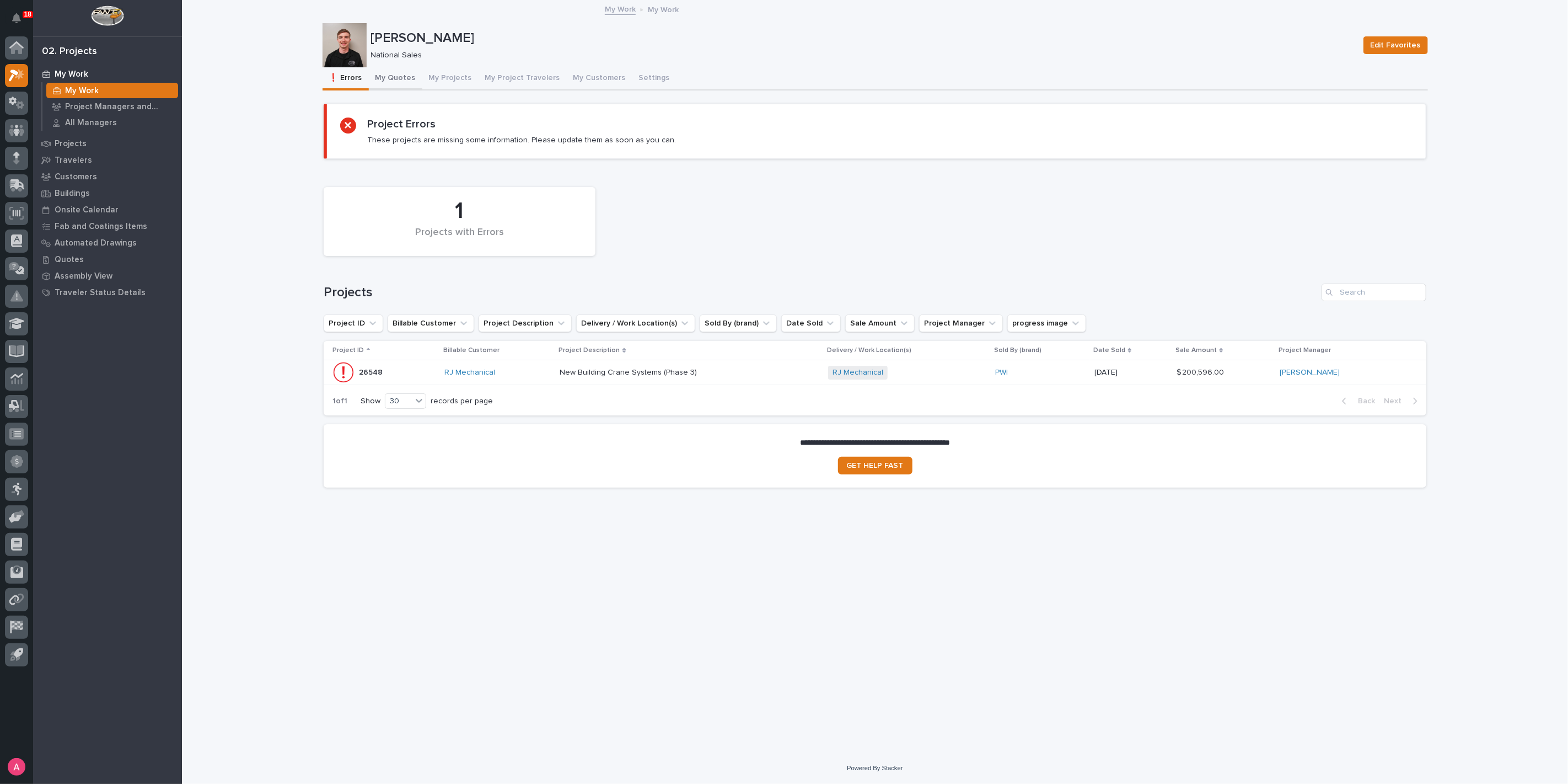
click at [393, 83] on button "My Quotes" at bounding box center [395, 79] width 53 height 23
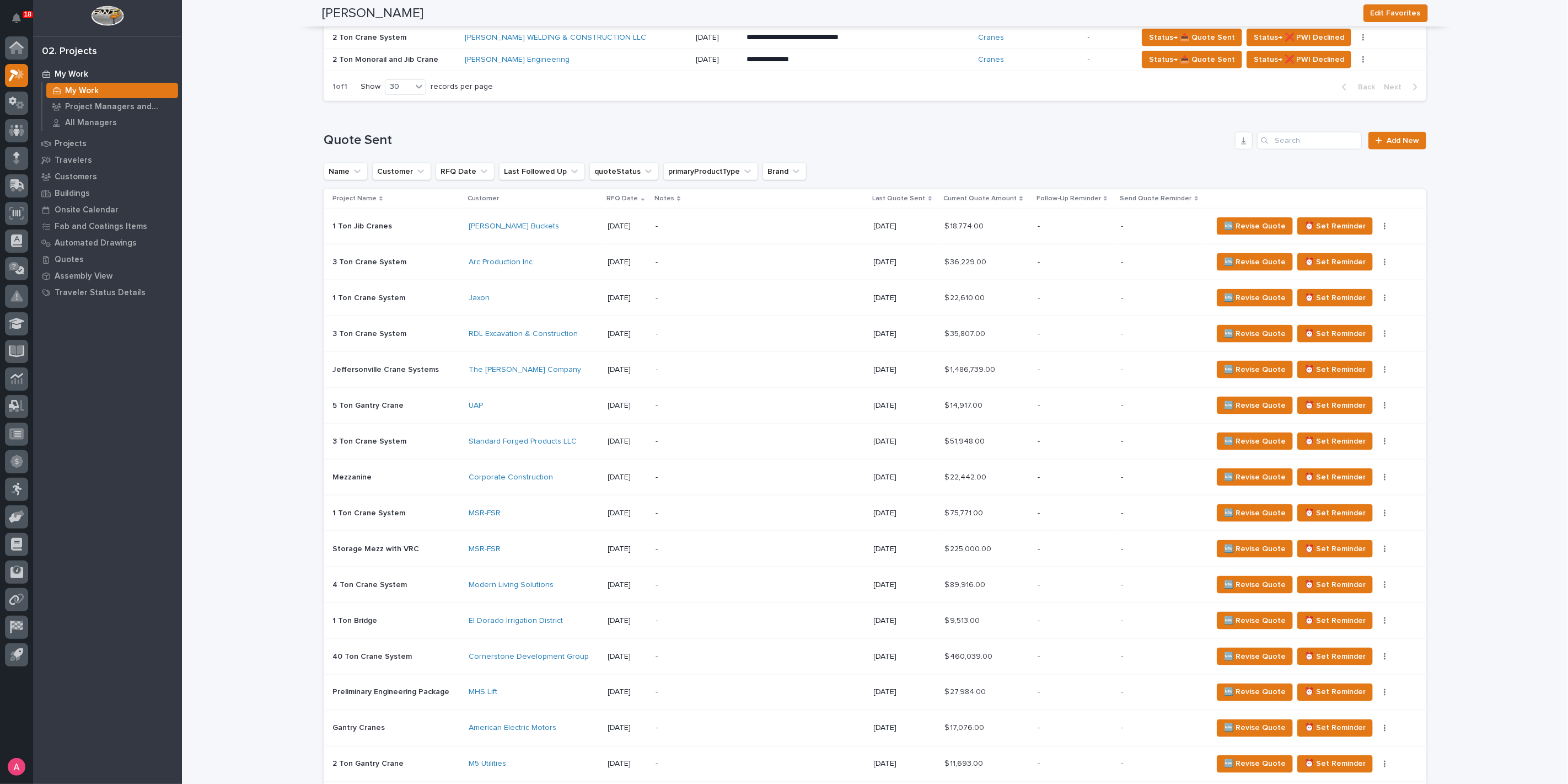
scroll to position [1777, 0]
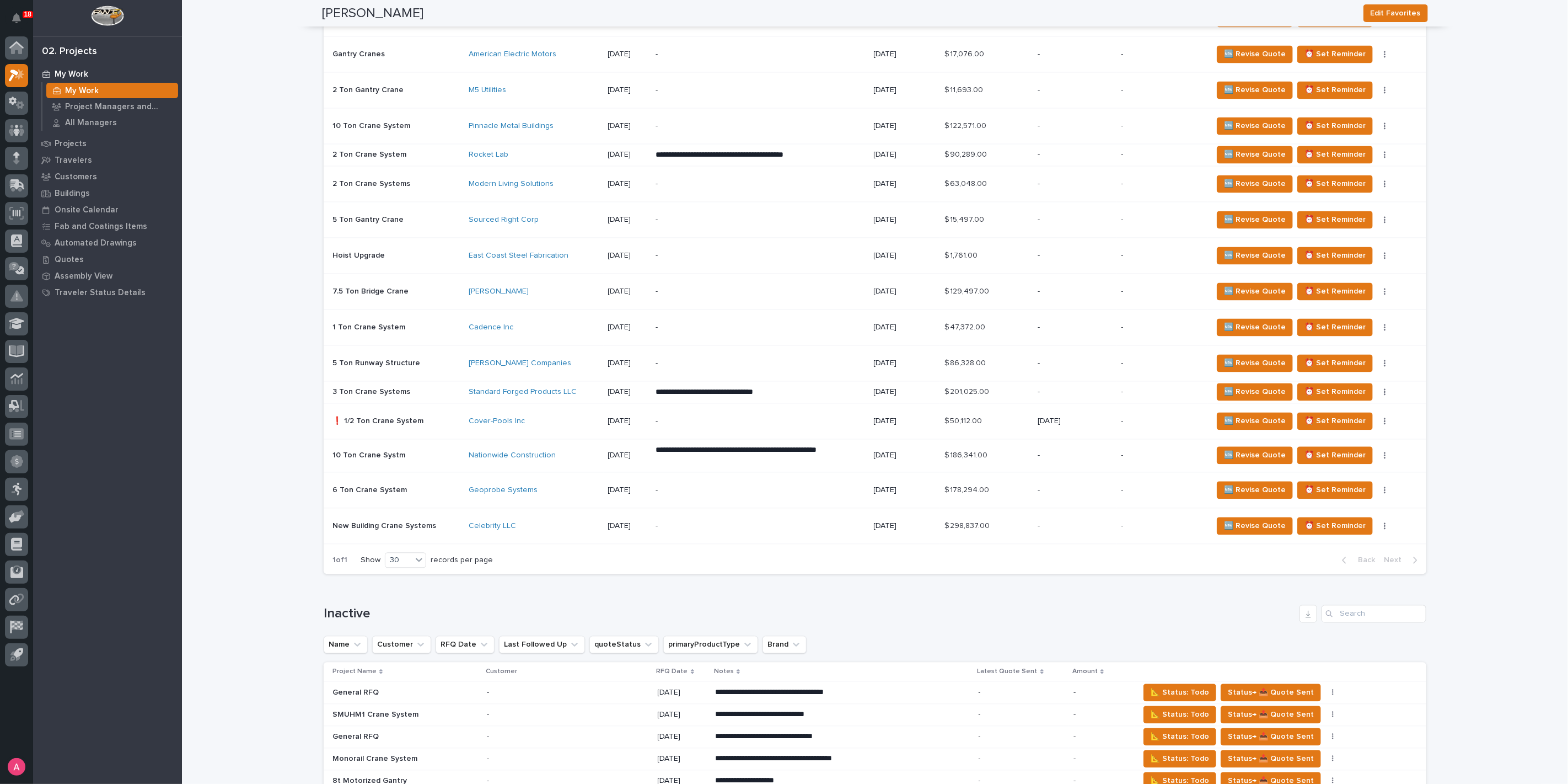
click at [1058, 521] on p "-" at bounding box center [1075, 526] width 75 height 10
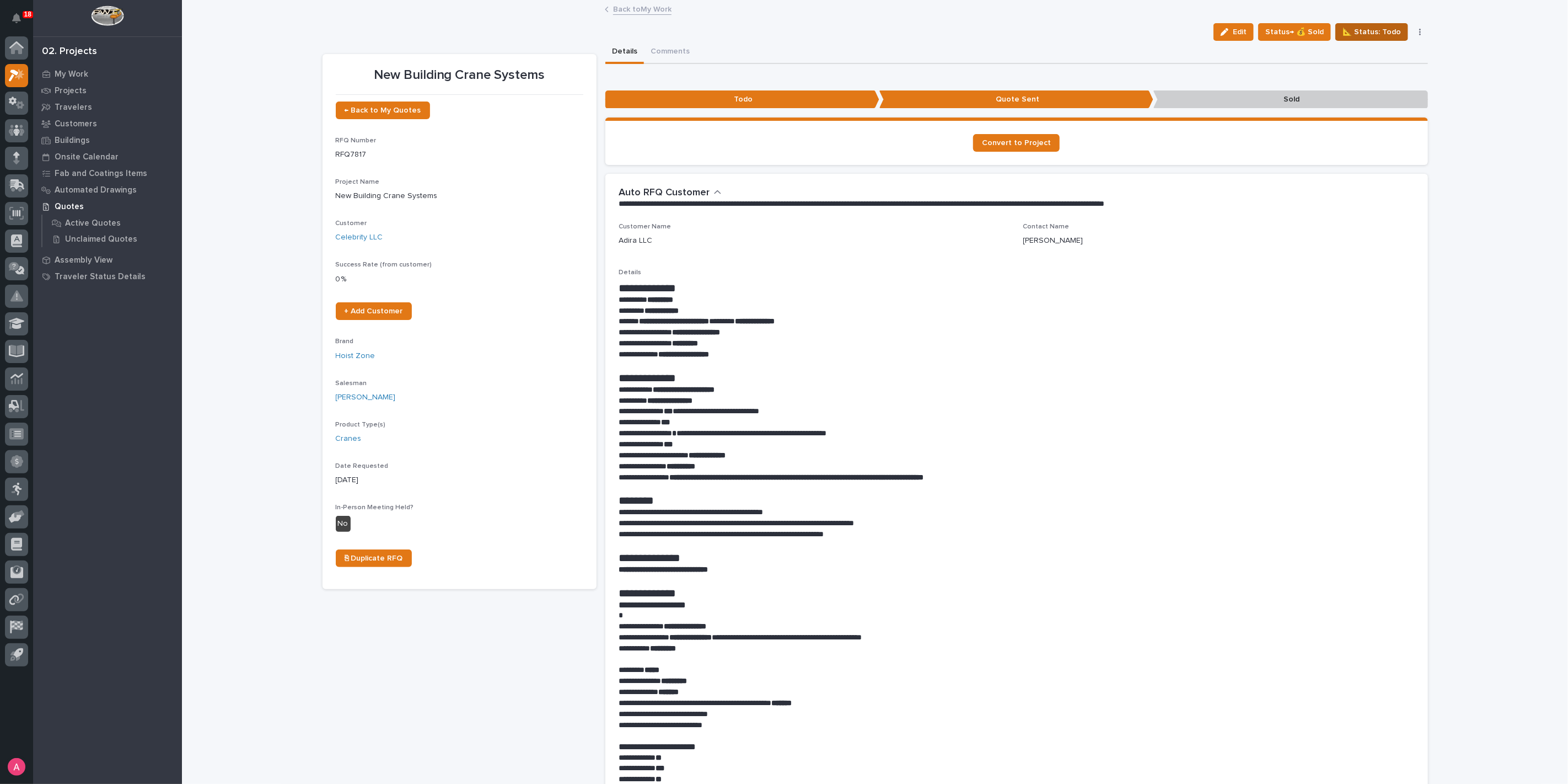
click at [1390, 32] on span "📐 Status: Todo" at bounding box center [1372, 32] width 59 height 14
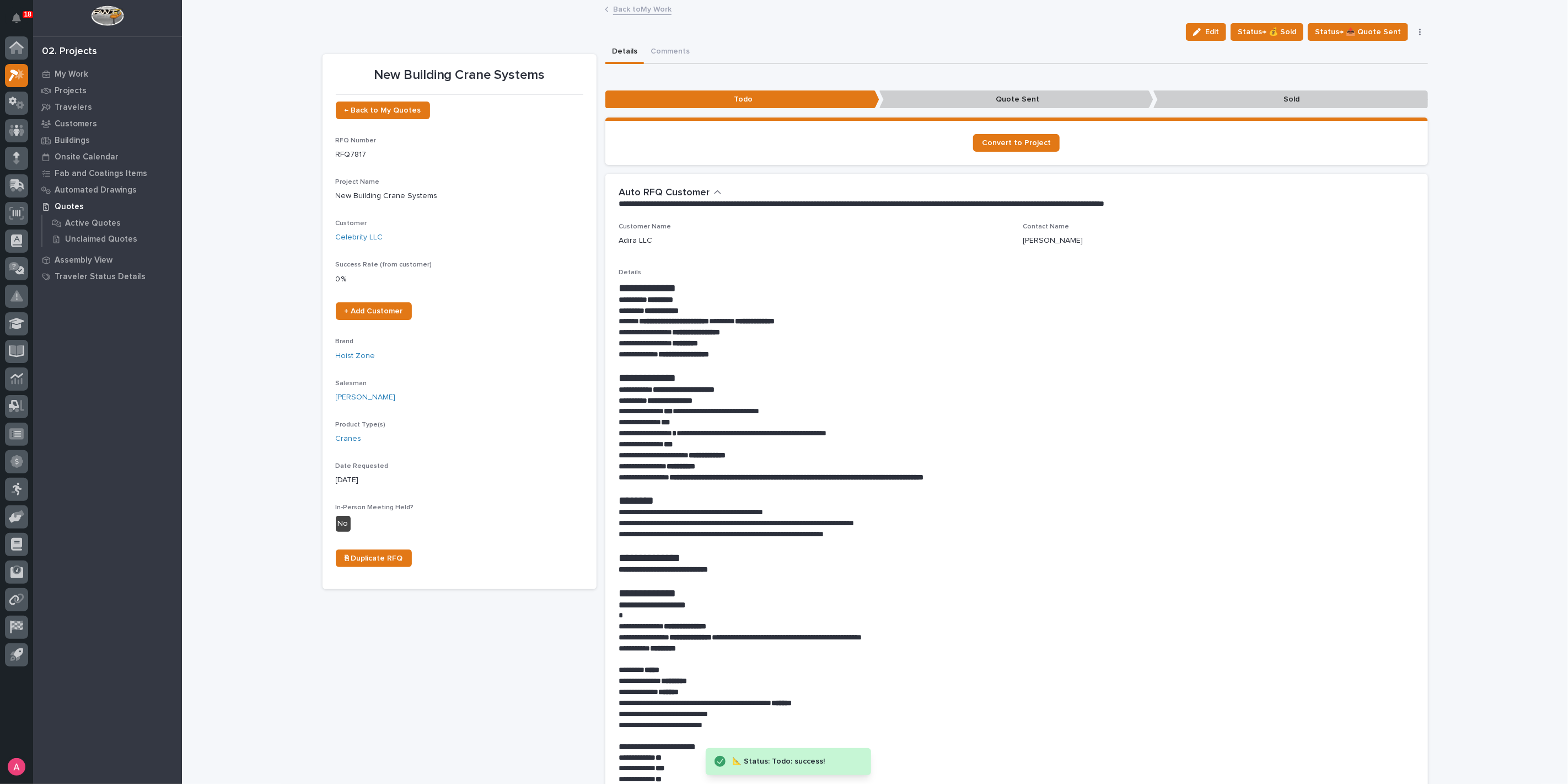
click at [619, 7] on link "Back to My Work" at bounding box center [642, 8] width 59 height 13
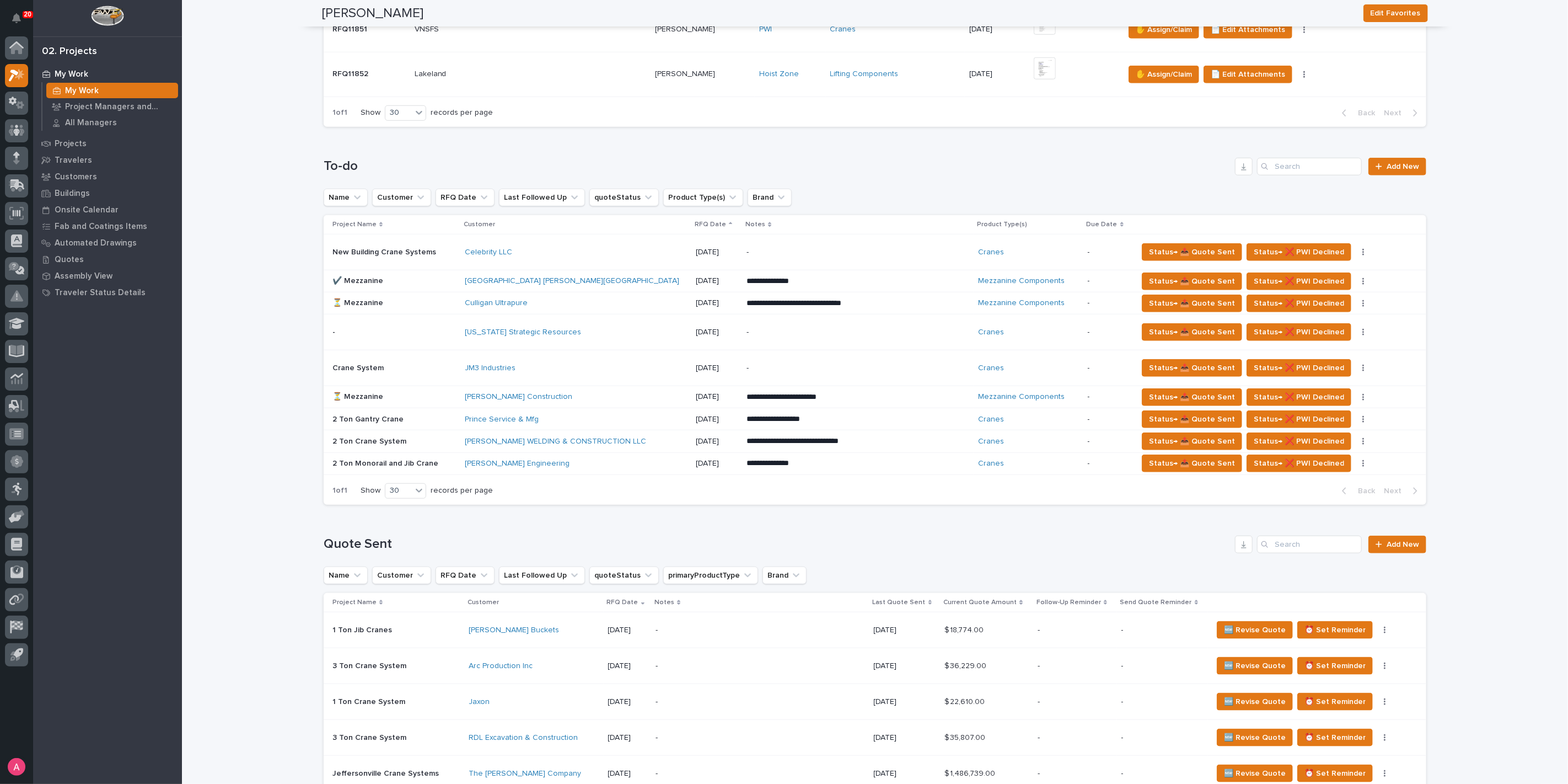
scroll to position [674, 0]
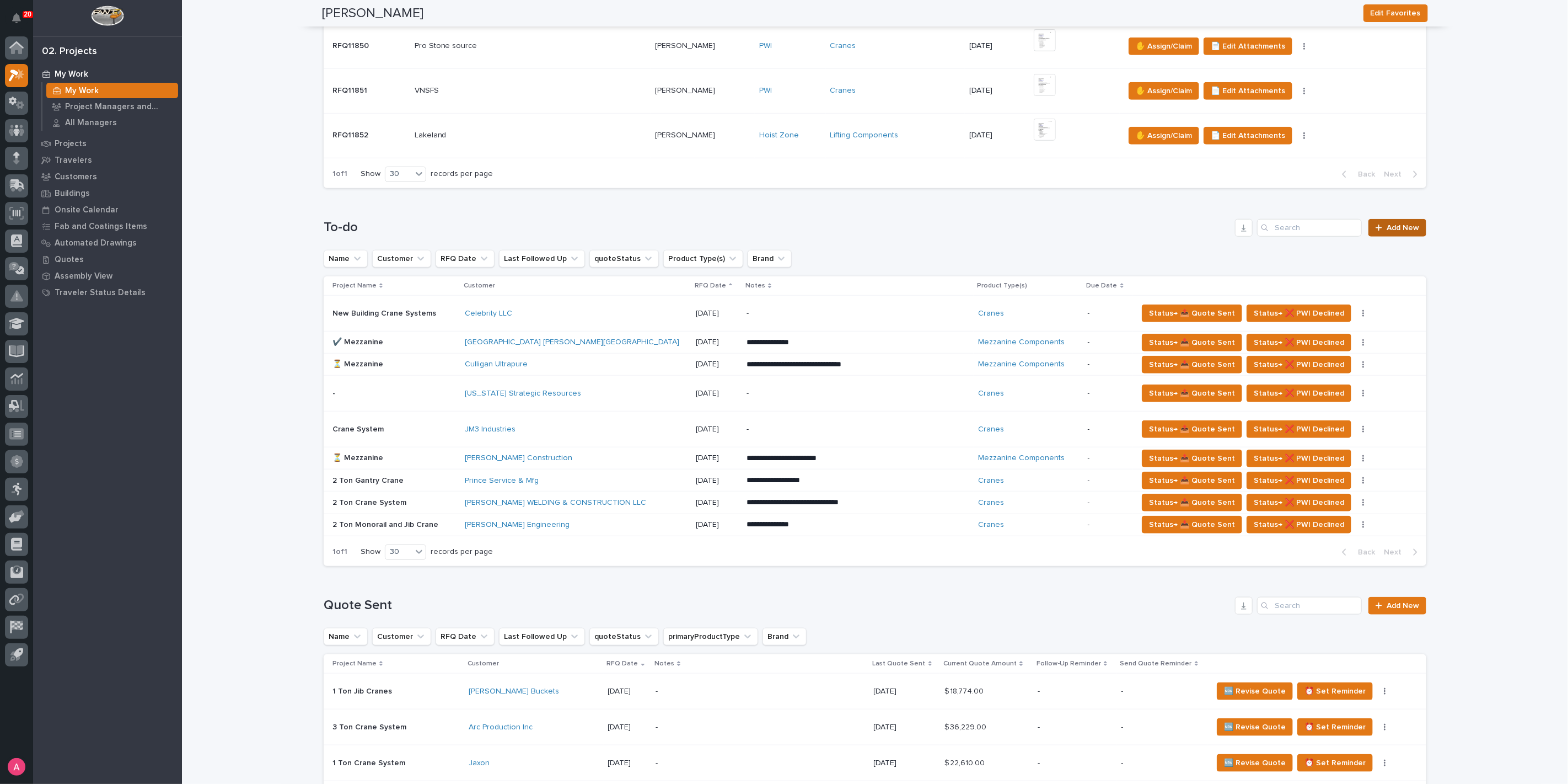
click at [1395, 227] on span "Add New" at bounding box center [1403, 228] width 33 height 8
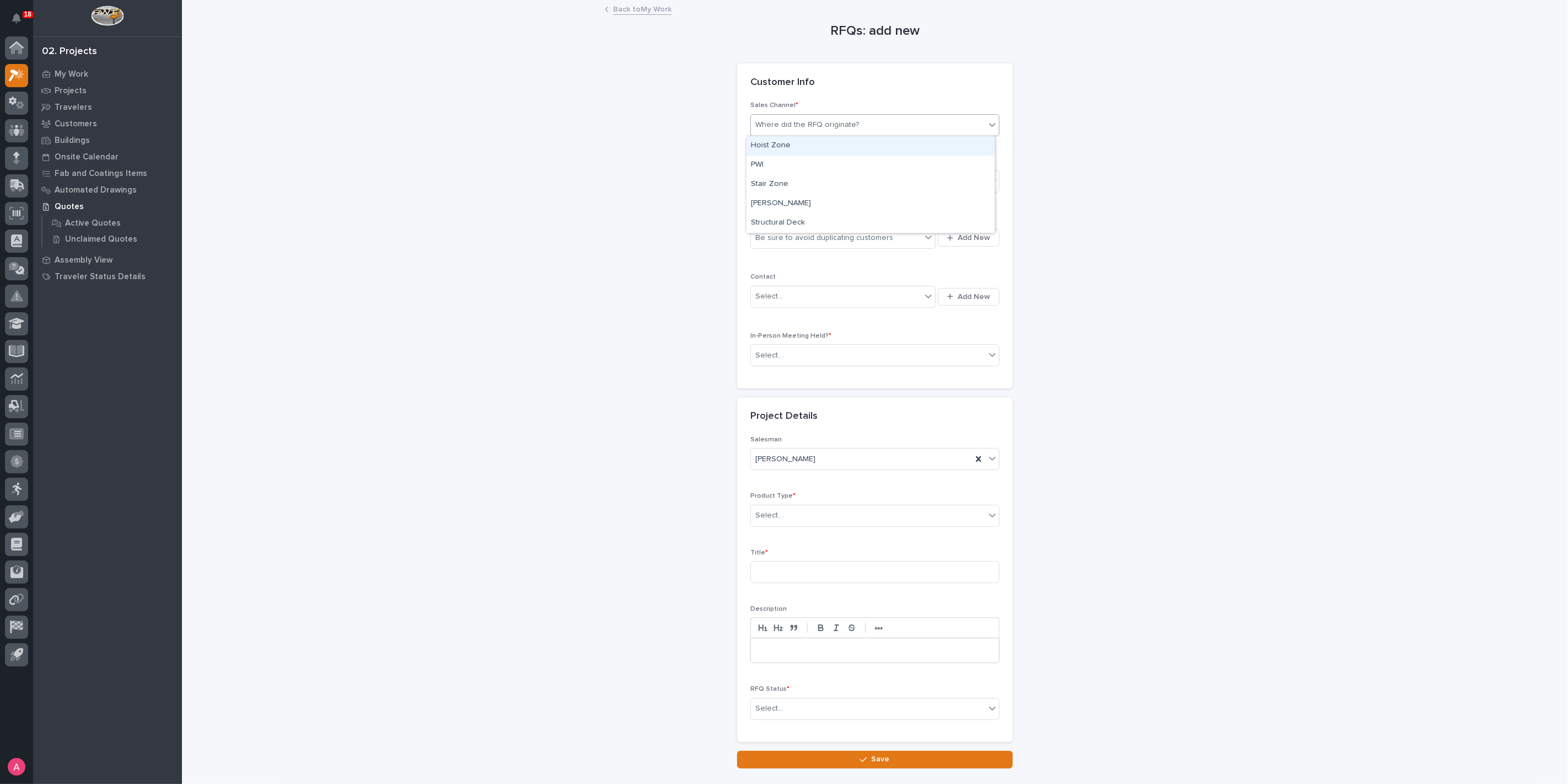
click at [839, 126] on div "Where did the RFQ originate?" at bounding box center [807, 125] width 104 height 12
click at [815, 160] on div "PWI" at bounding box center [871, 165] width 248 height 19
click at [804, 177] on div "Select..." at bounding box center [868, 182] width 234 height 18
click at [798, 199] on span "National Sales" at bounding box center [779, 201] width 56 height 12
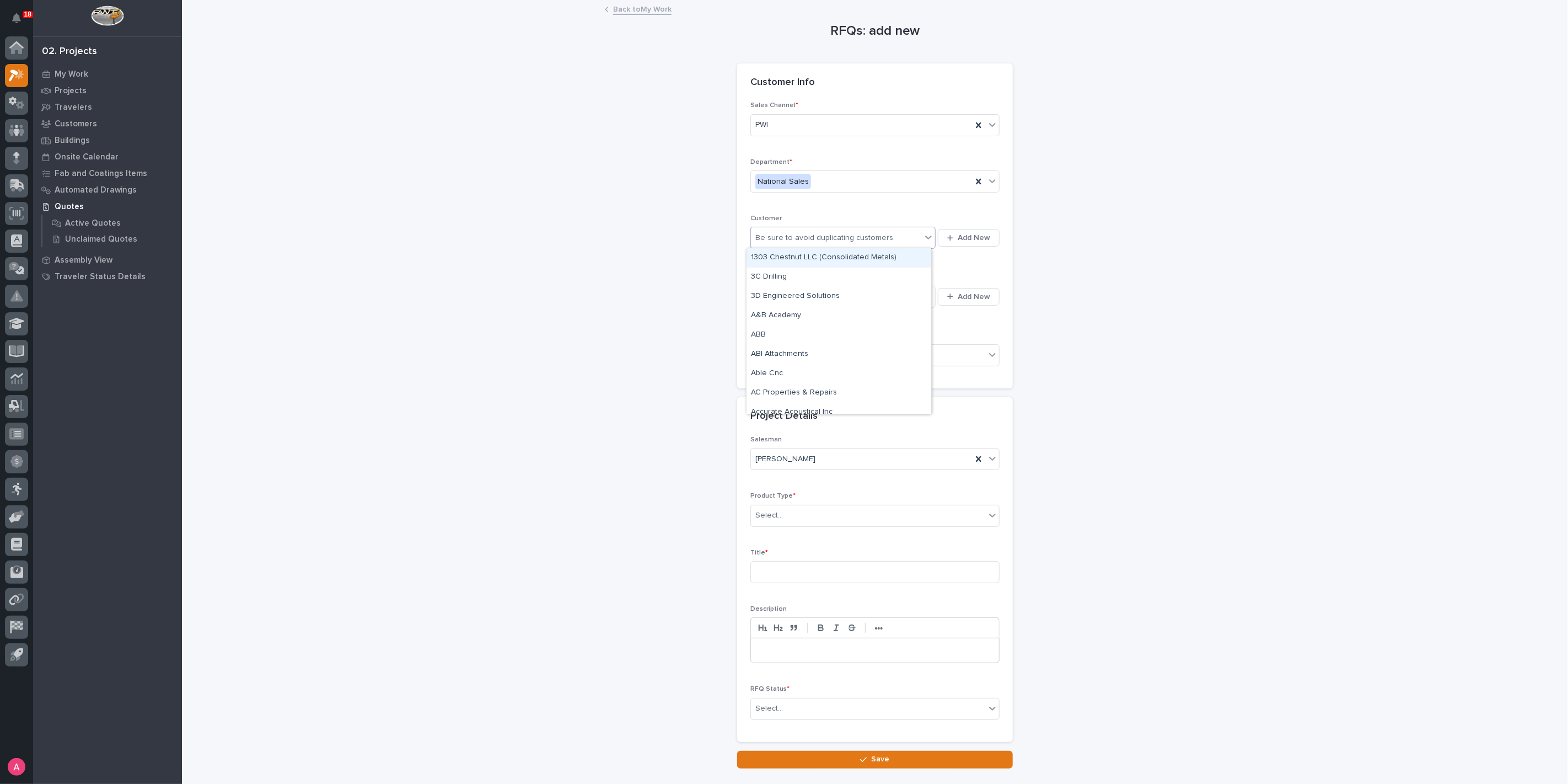
click at [798, 230] on div "Be sure to avoid duplicating customers" at bounding box center [836, 238] width 171 height 18
type input "*****"
click at [804, 255] on div "Hillcrest Trailers LLC" at bounding box center [838, 258] width 185 height 19
click at [820, 297] on div "Select..." at bounding box center [836, 296] width 171 height 18
type input "********"
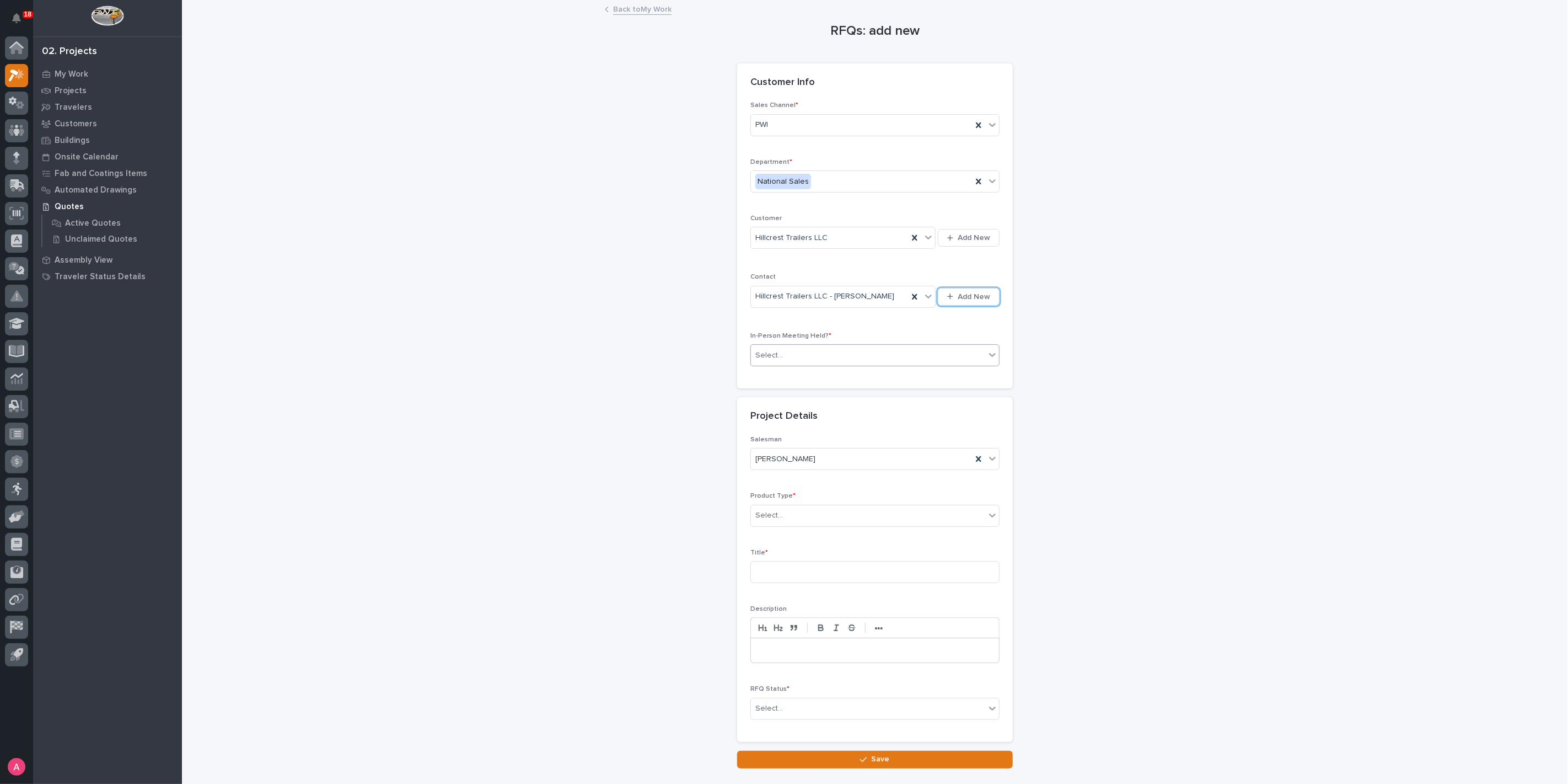
click at [849, 349] on div "Select..." at bounding box center [868, 355] width 234 height 18
click at [816, 374] on div "Yes" at bounding box center [871, 375] width 248 height 19
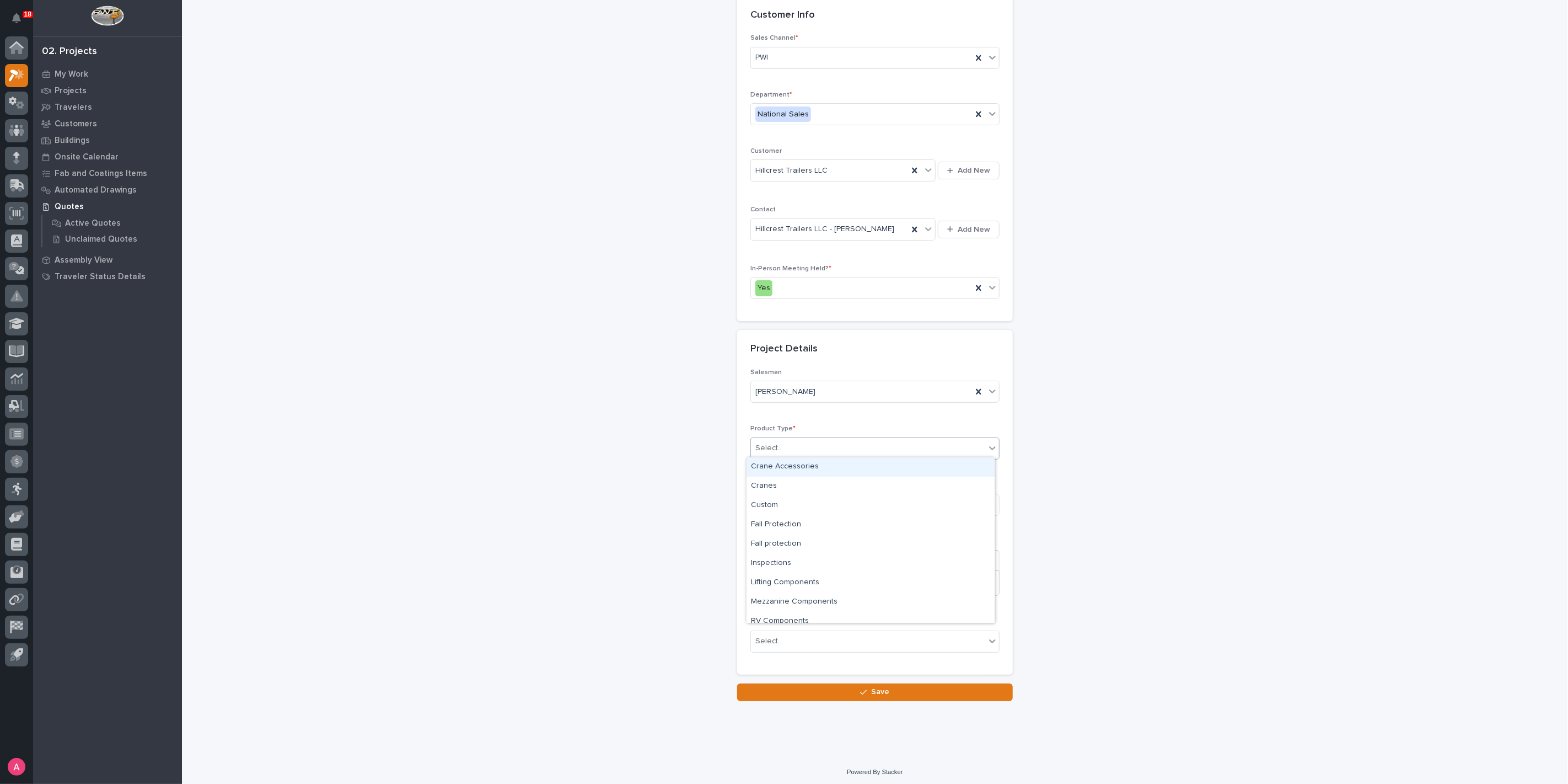
click at [791, 447] on div "Select..." at bounding box center [868, 448] width 234 height 18
click at [791, 490] on div "Cranes" at bounding box center [871, 486] width 248 height 19
click at [791, 500] on input at bounding box center [874, 505] width 249 height 22
type input "2 Ton Bridge Crane"
click at [784, 635] on div "Select..." at bounding box center [868, 641] width 234 height 18
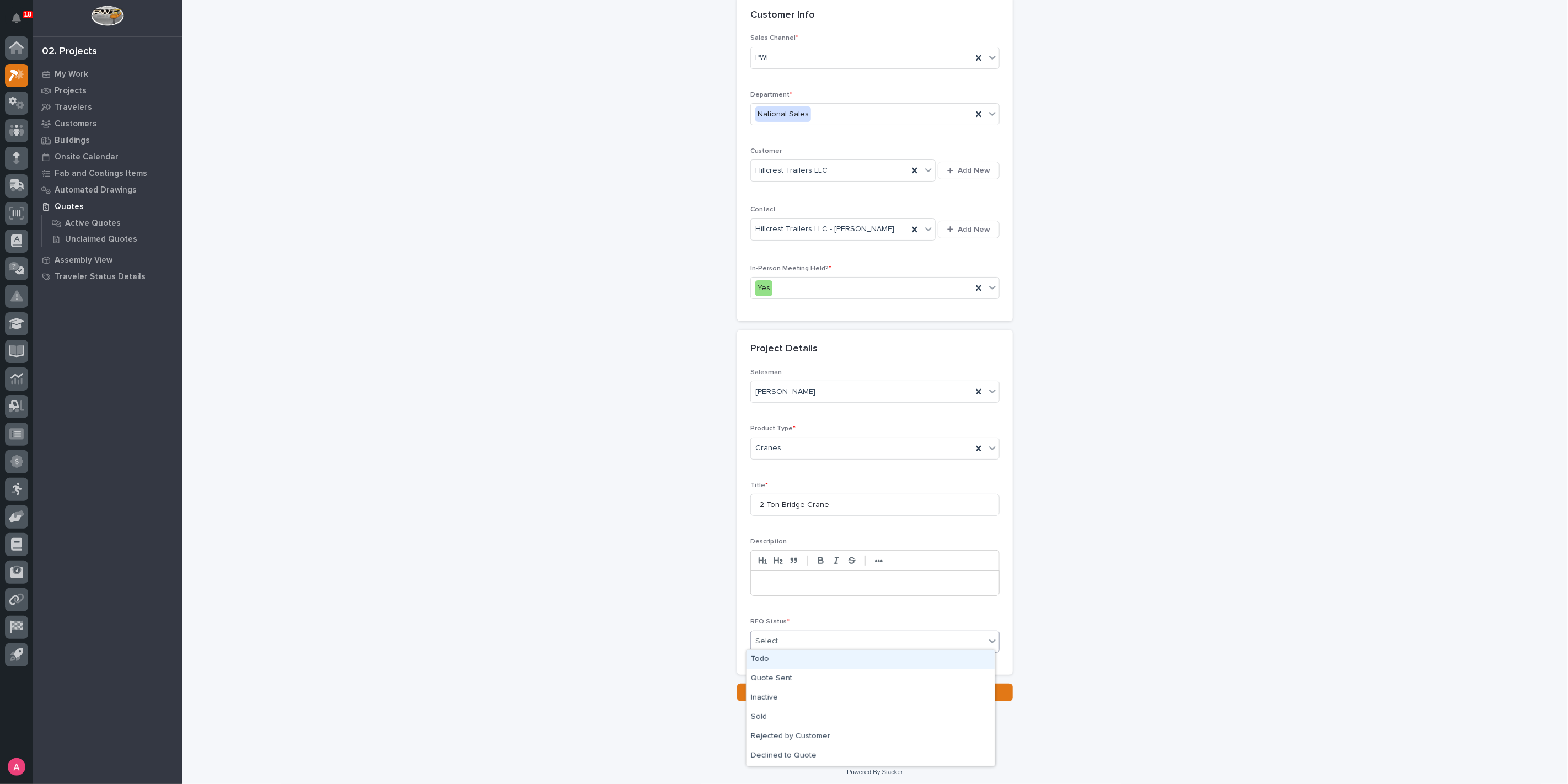
click at [780, 662] on div "Todo" at bounding box center [871, 660] width 248 height 19
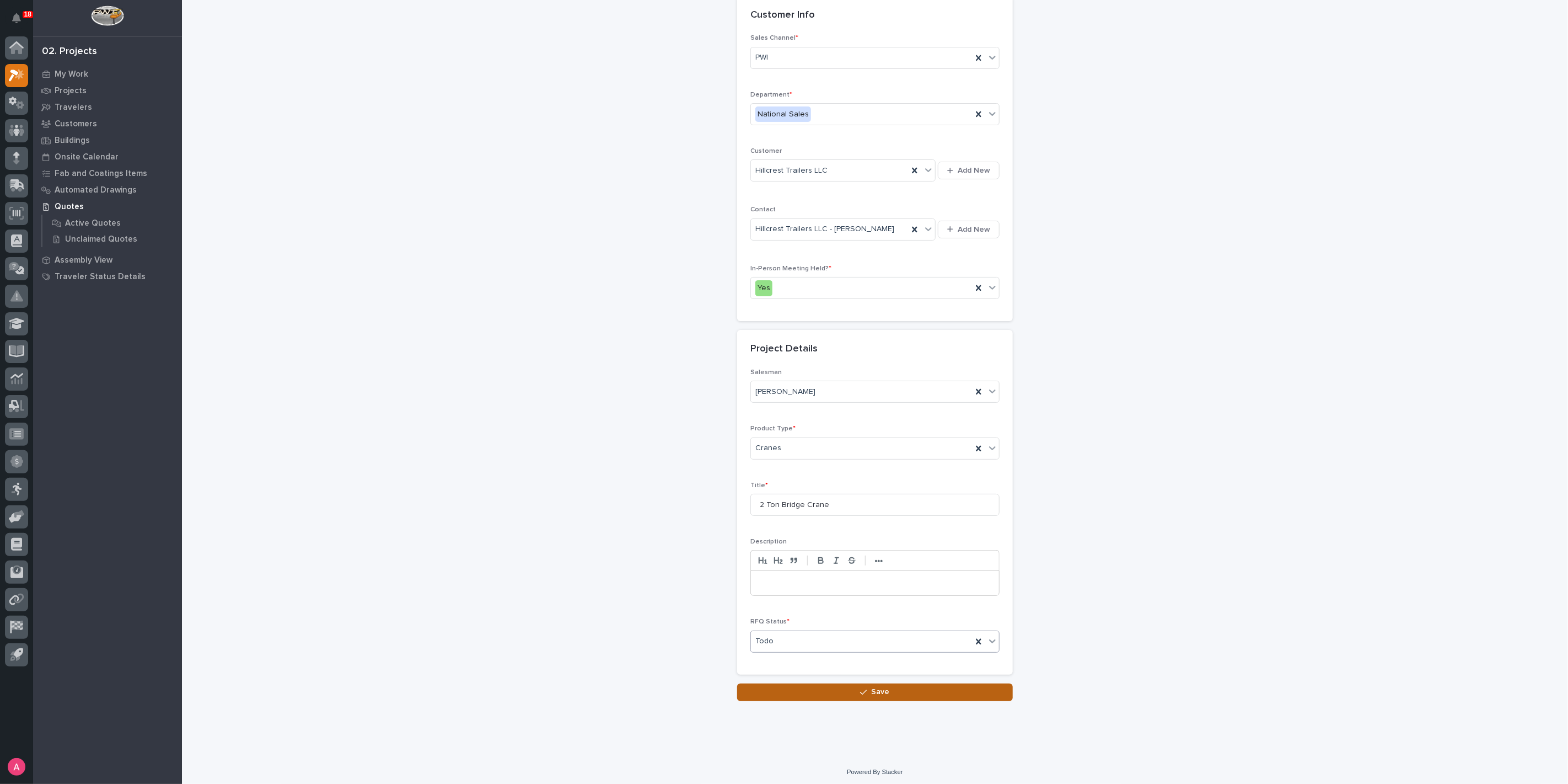
click at [815, 693] on button "Save" at bounding box center [875, 692] width 275 height 17
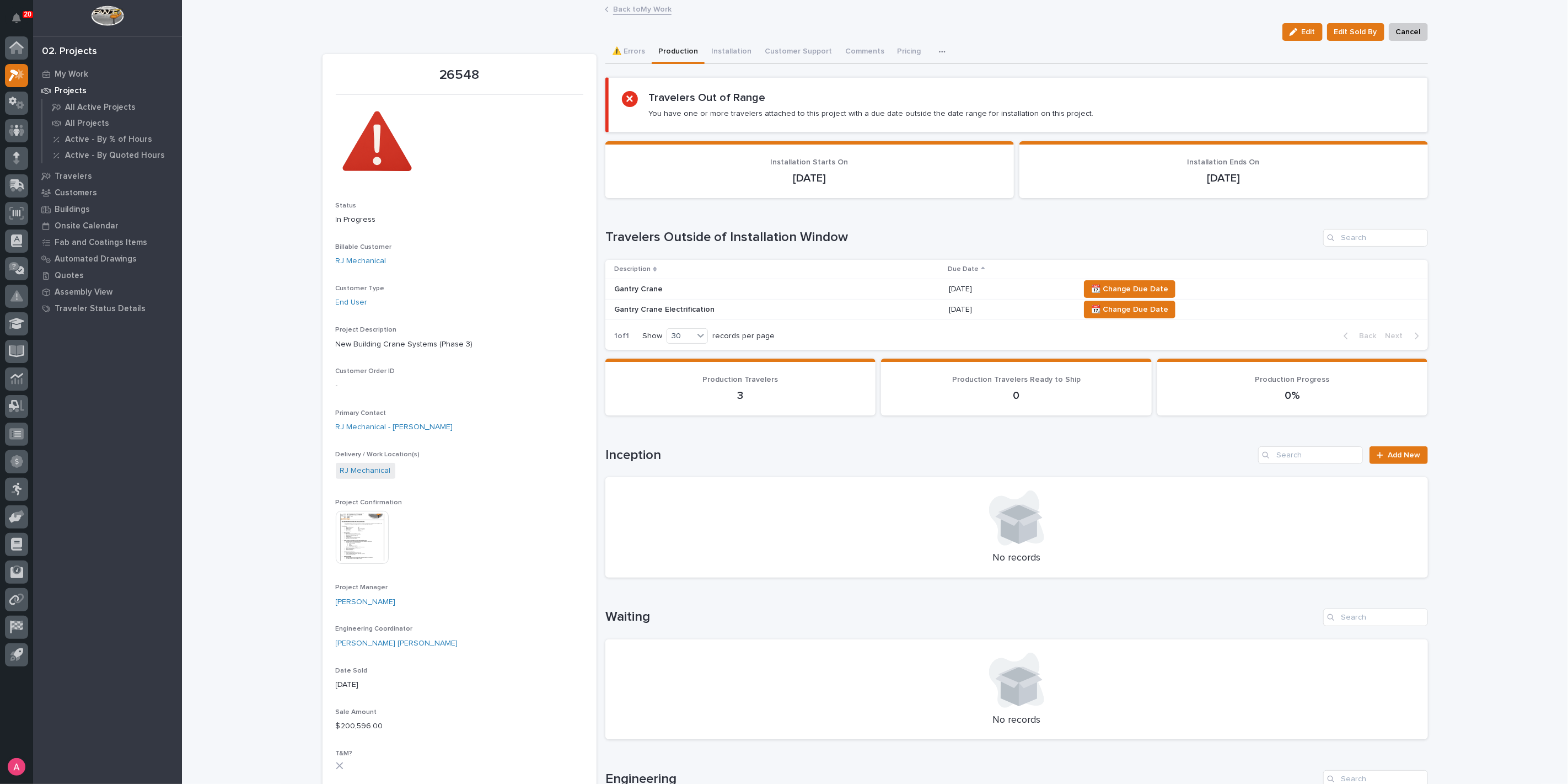
click at [623, 6] on link "Back to My Work" at bounding box center [642, 8] width 59 height 13
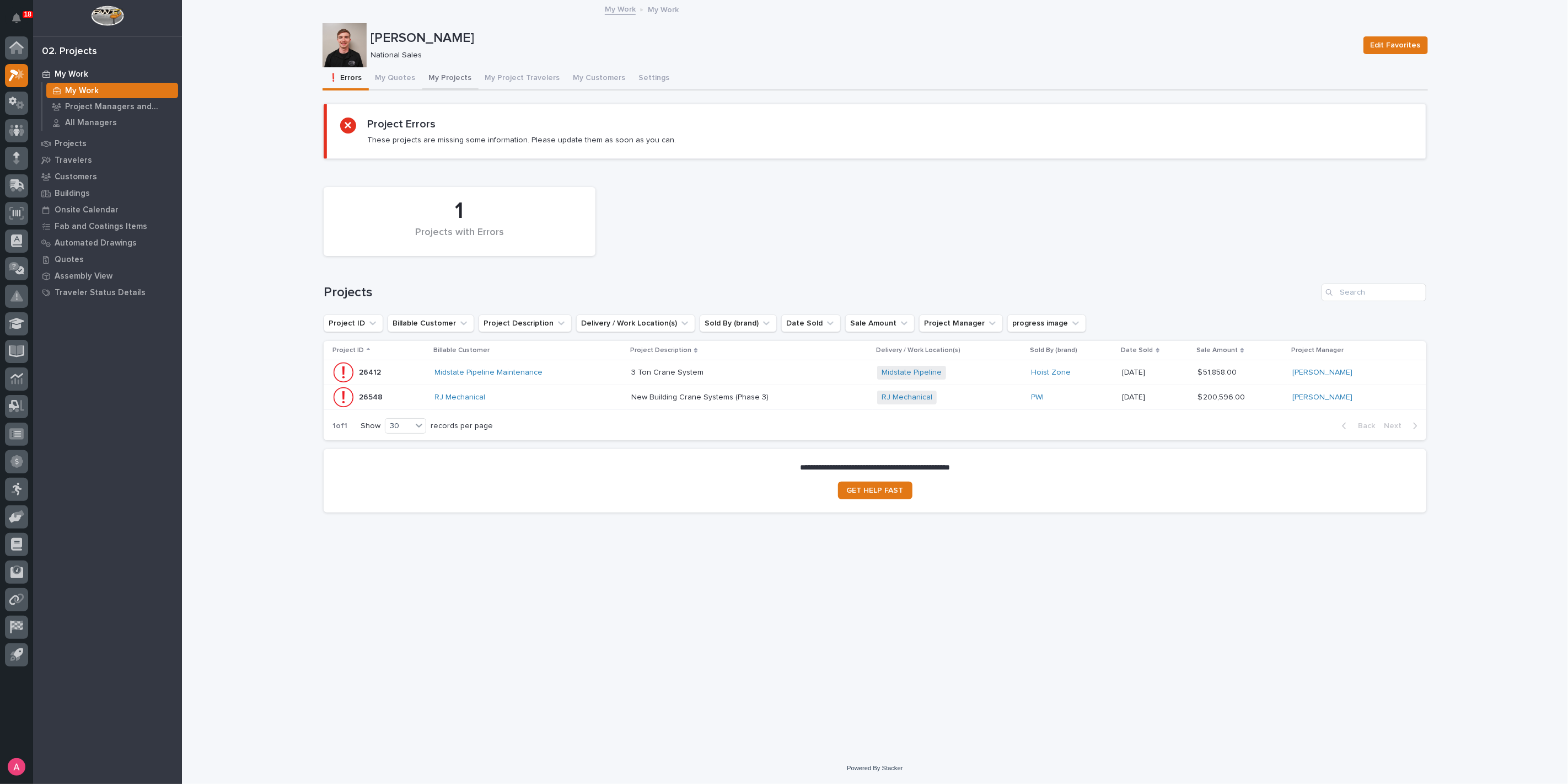
click at [427, 76] on button "My Projects" at bounding box center [450, 79] width 56 height 23
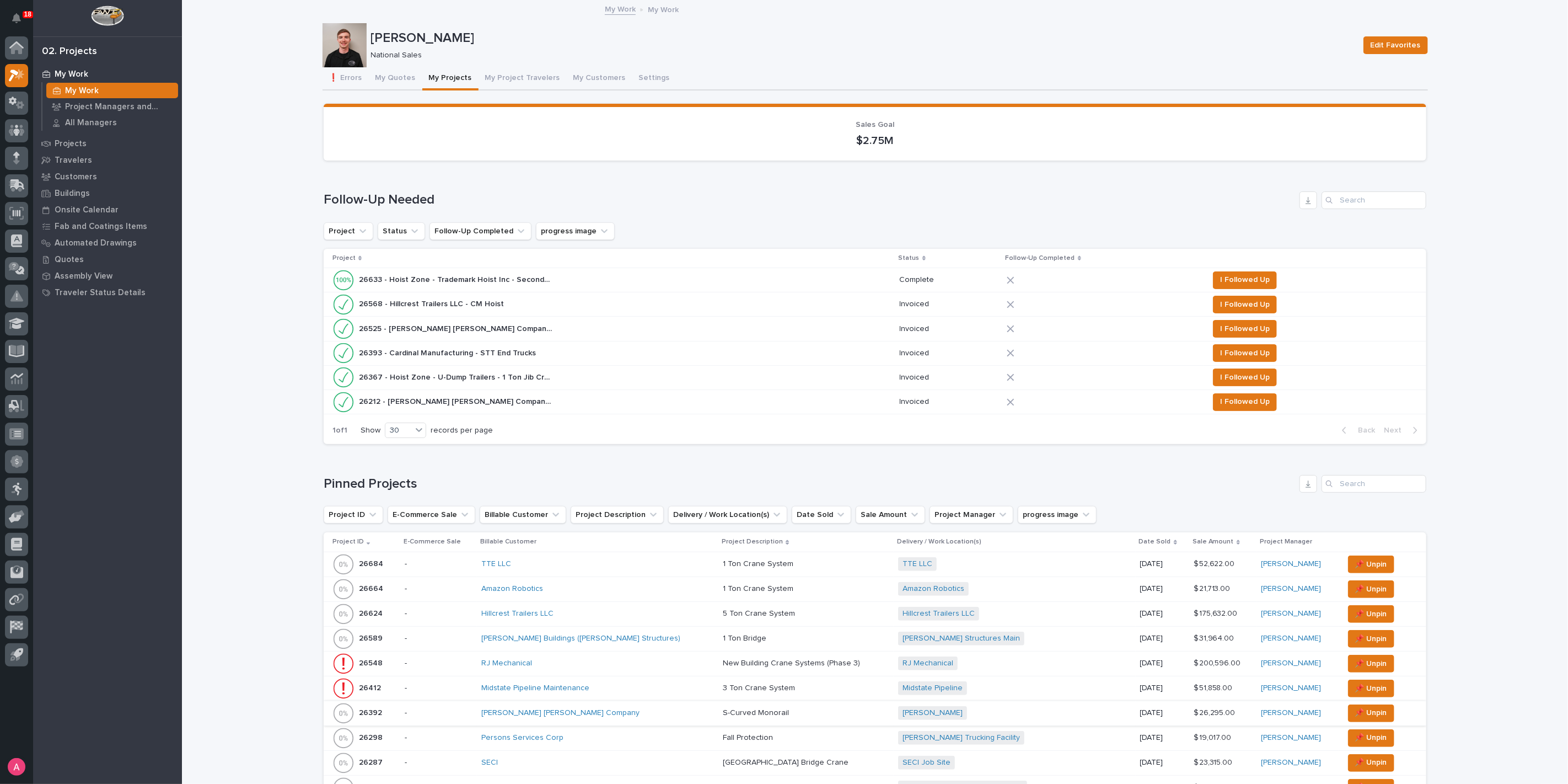
scroll to position [245, 0]
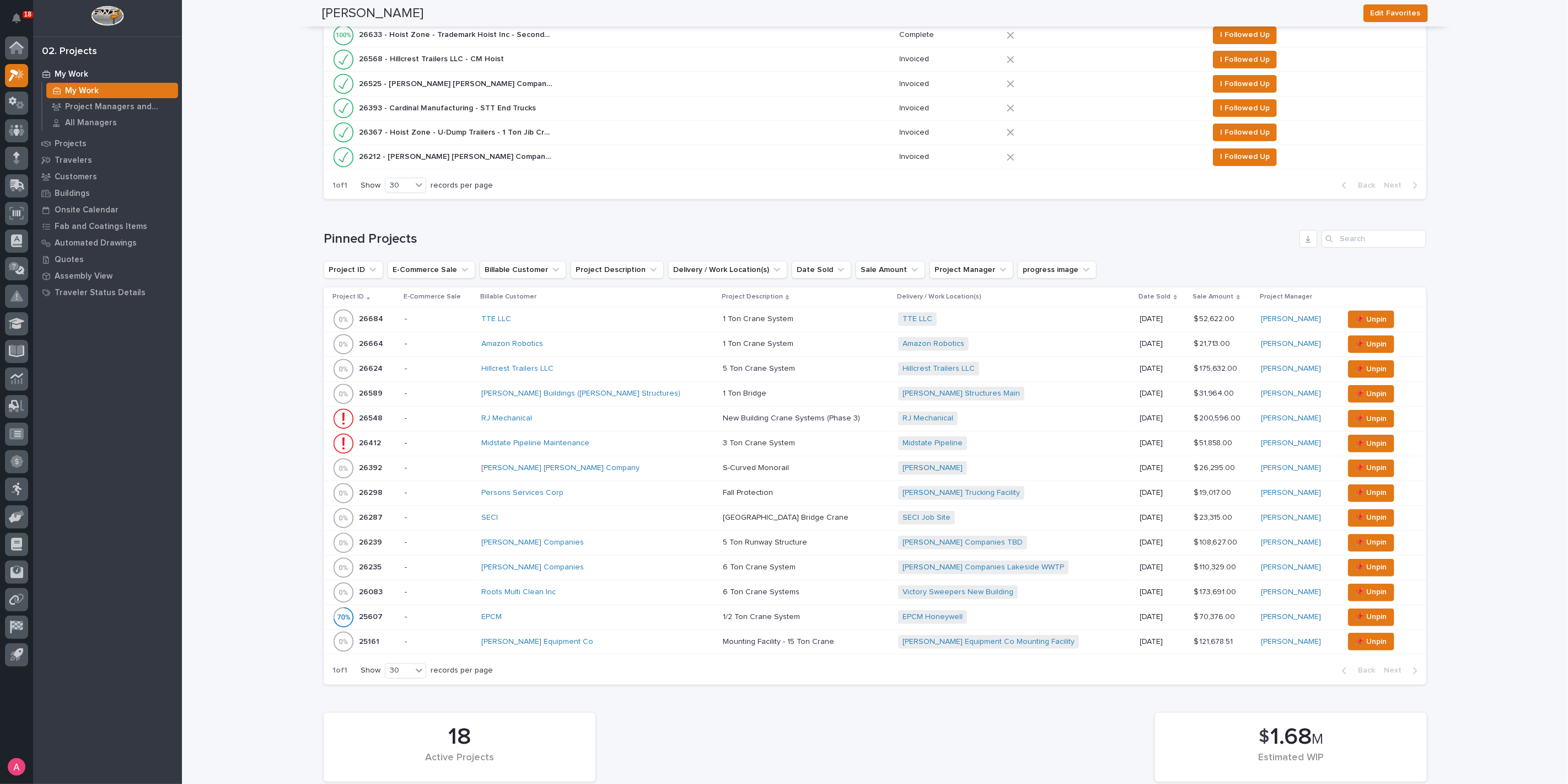
click at [618, 471] on div "Deshazo Crane Company" at bounding box center [598, 468] width 234 height 18
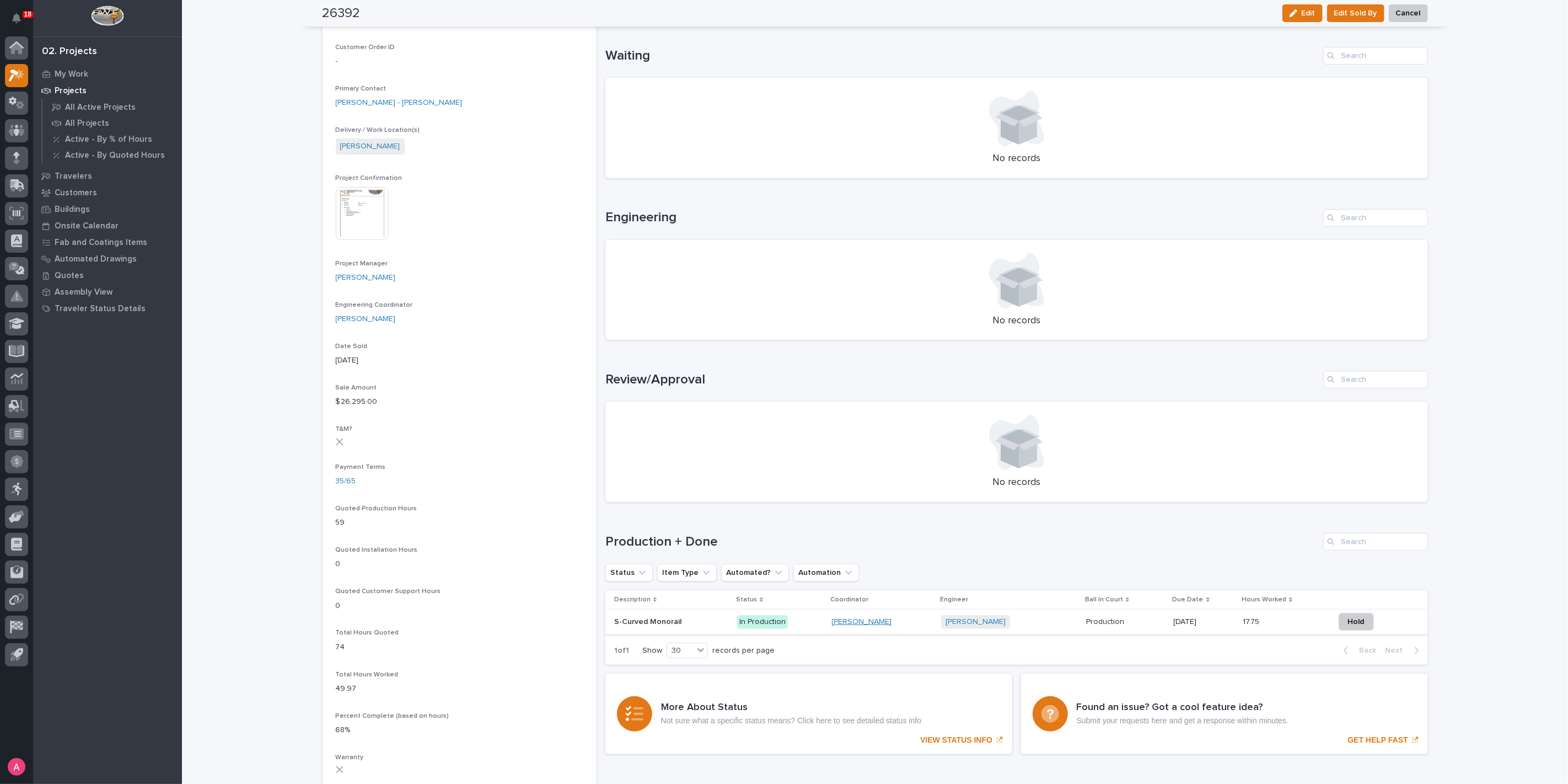
scroll to position [368, 0]
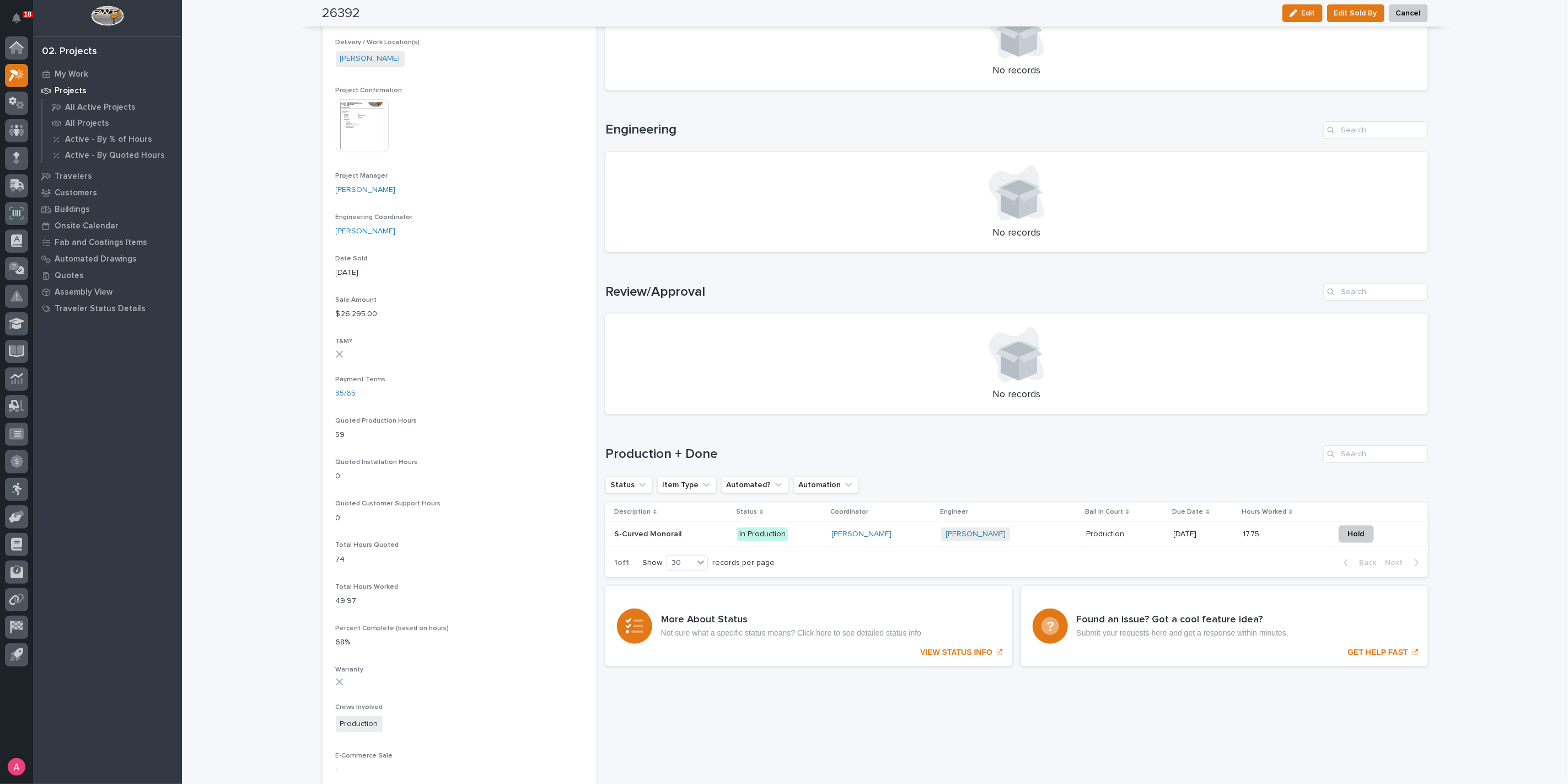
click at [724, 530] on p at bounding box center [672, 534] width 115 height 10
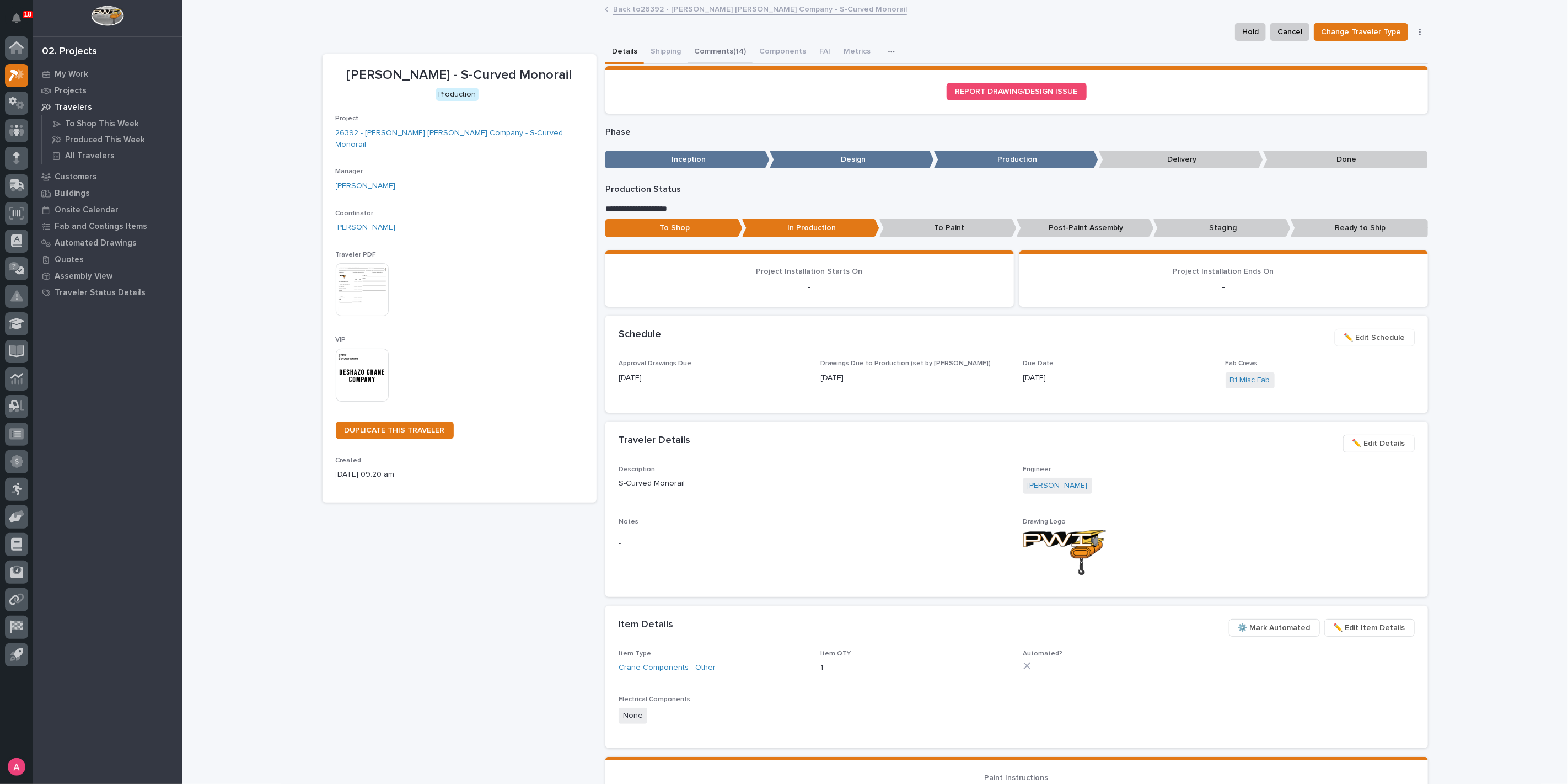
click at [720, 55] on button "Comments (14)" at bounding box center [720, 52] width 65 height 23
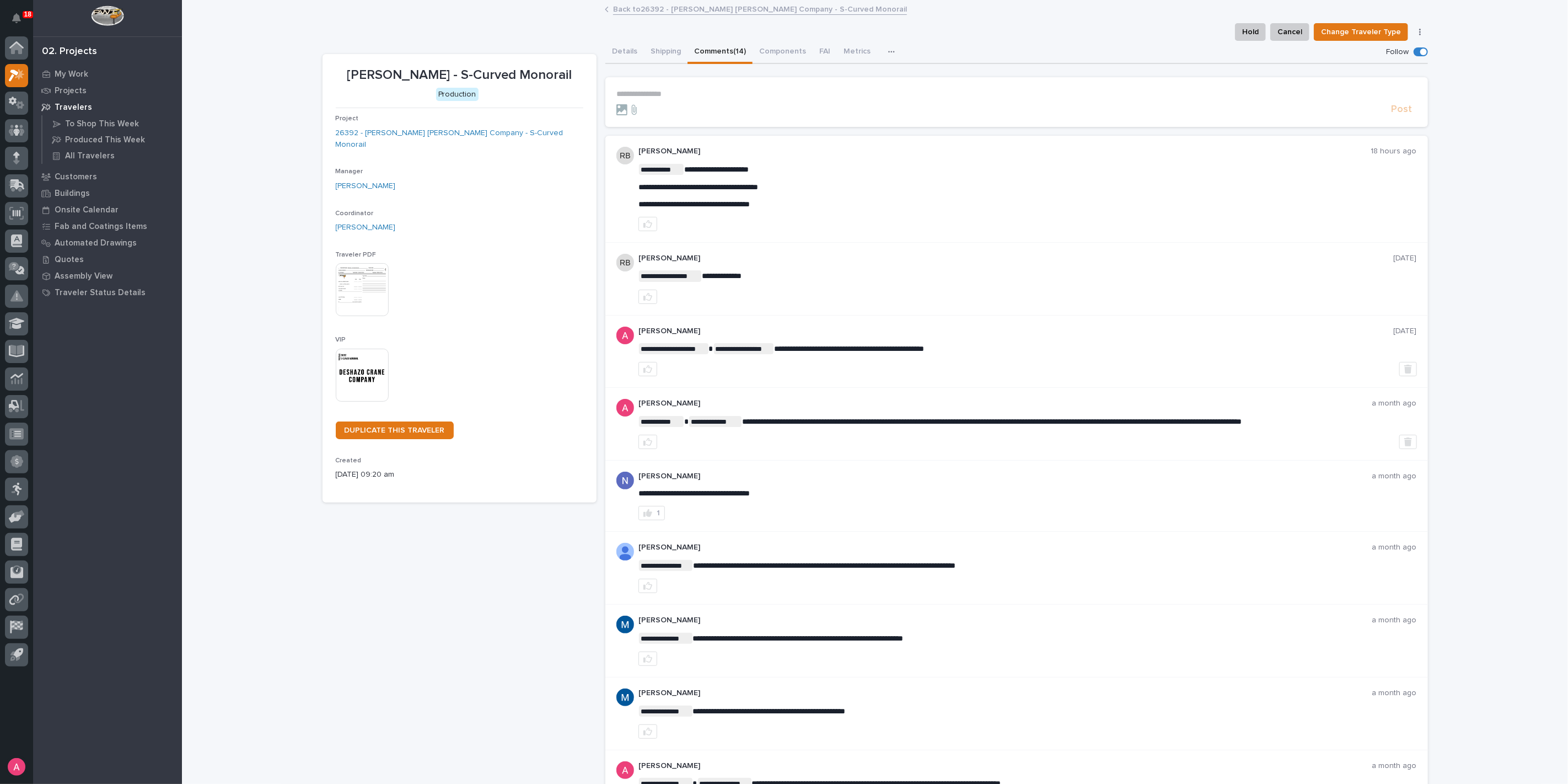
click at [692, 7] on link "Back to 26392 - Deshazo Crane Company - S-Curved Monorail" at bounding box center [760, 8] width 294 height 13
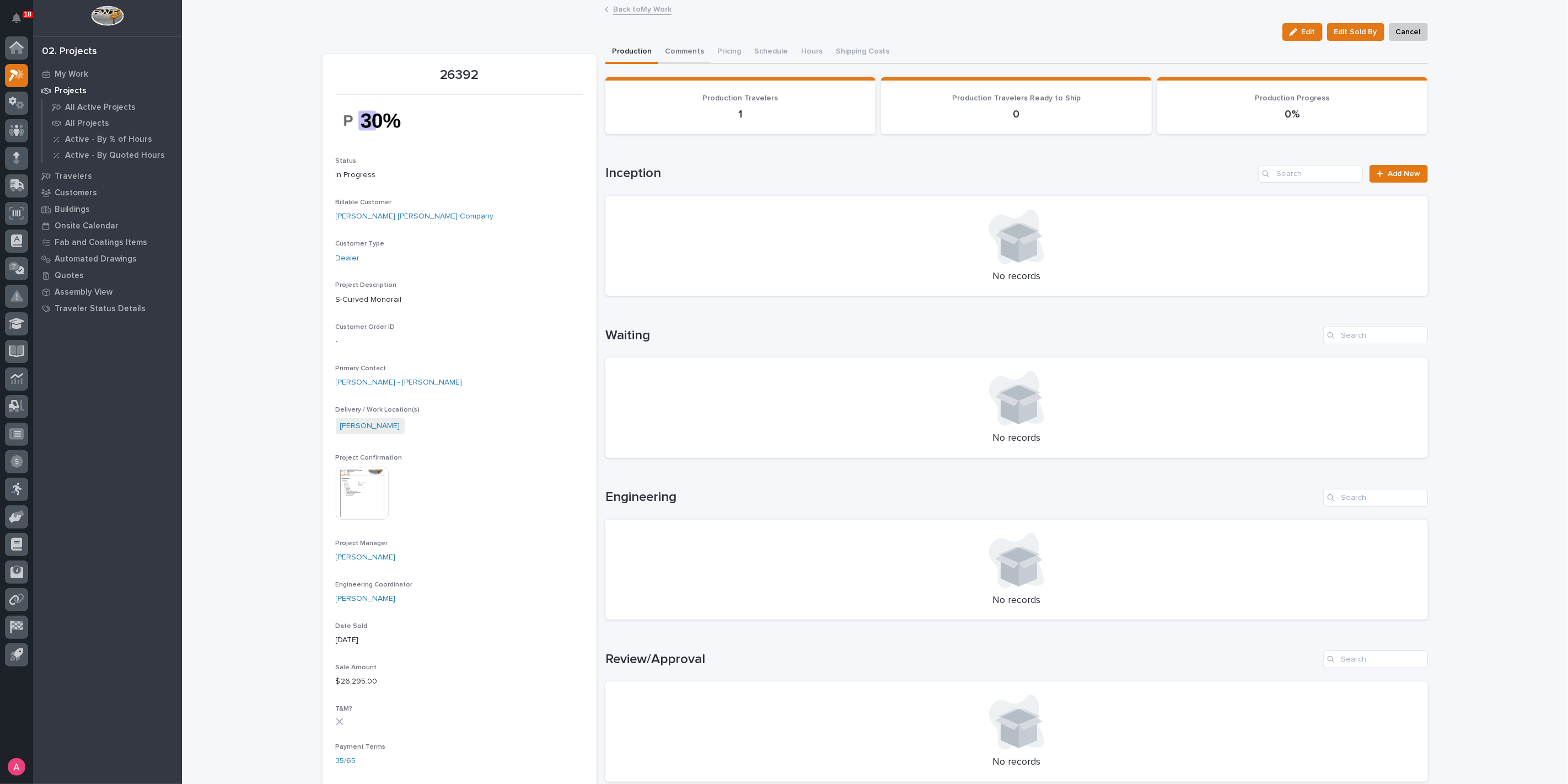
click at [676, 46] on button "Comments" at bounding box center [684, 52] width 52 height 23
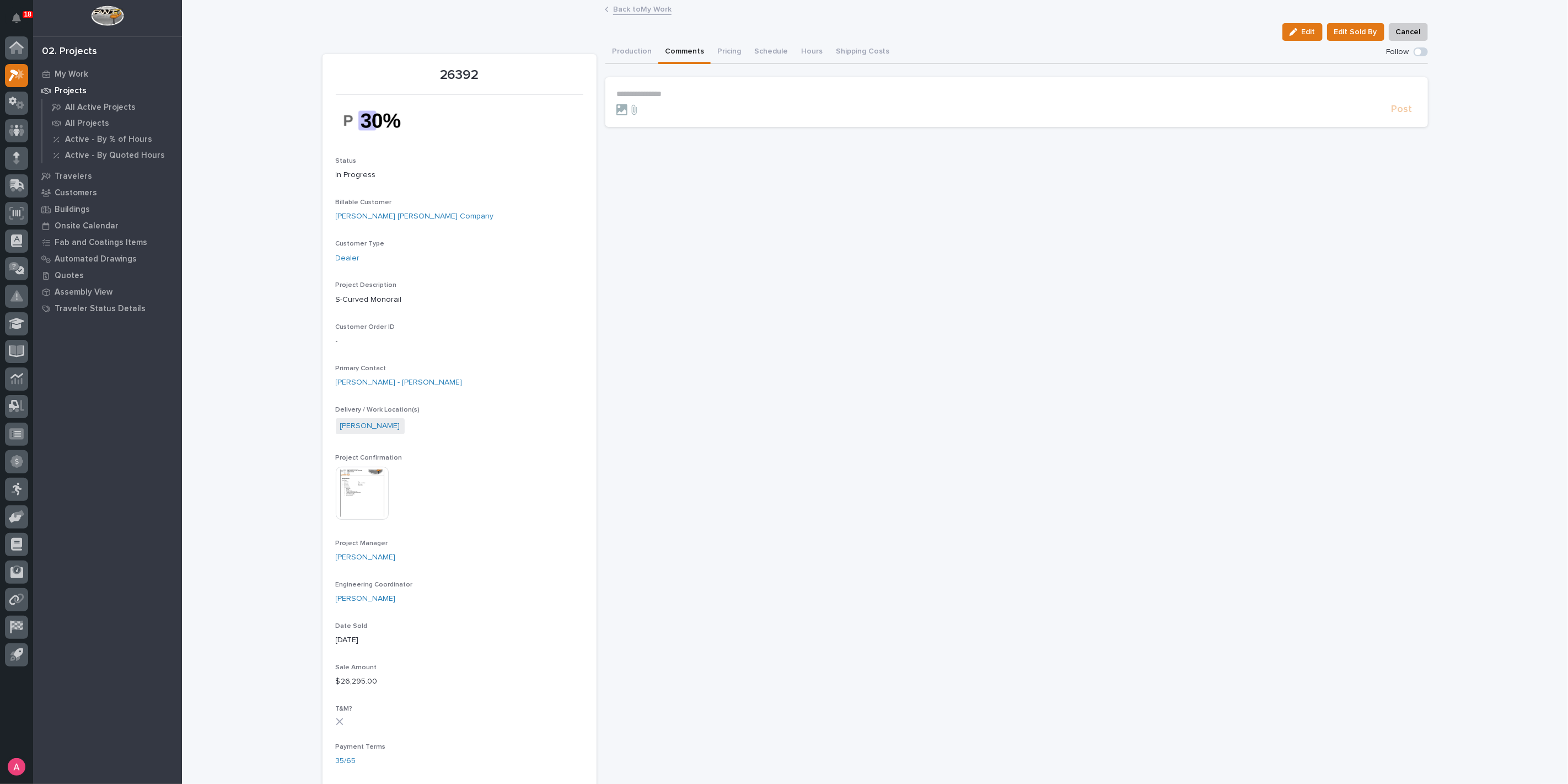
click at [363, 474] on img at bounding box center [362, 493] width 53 height 53
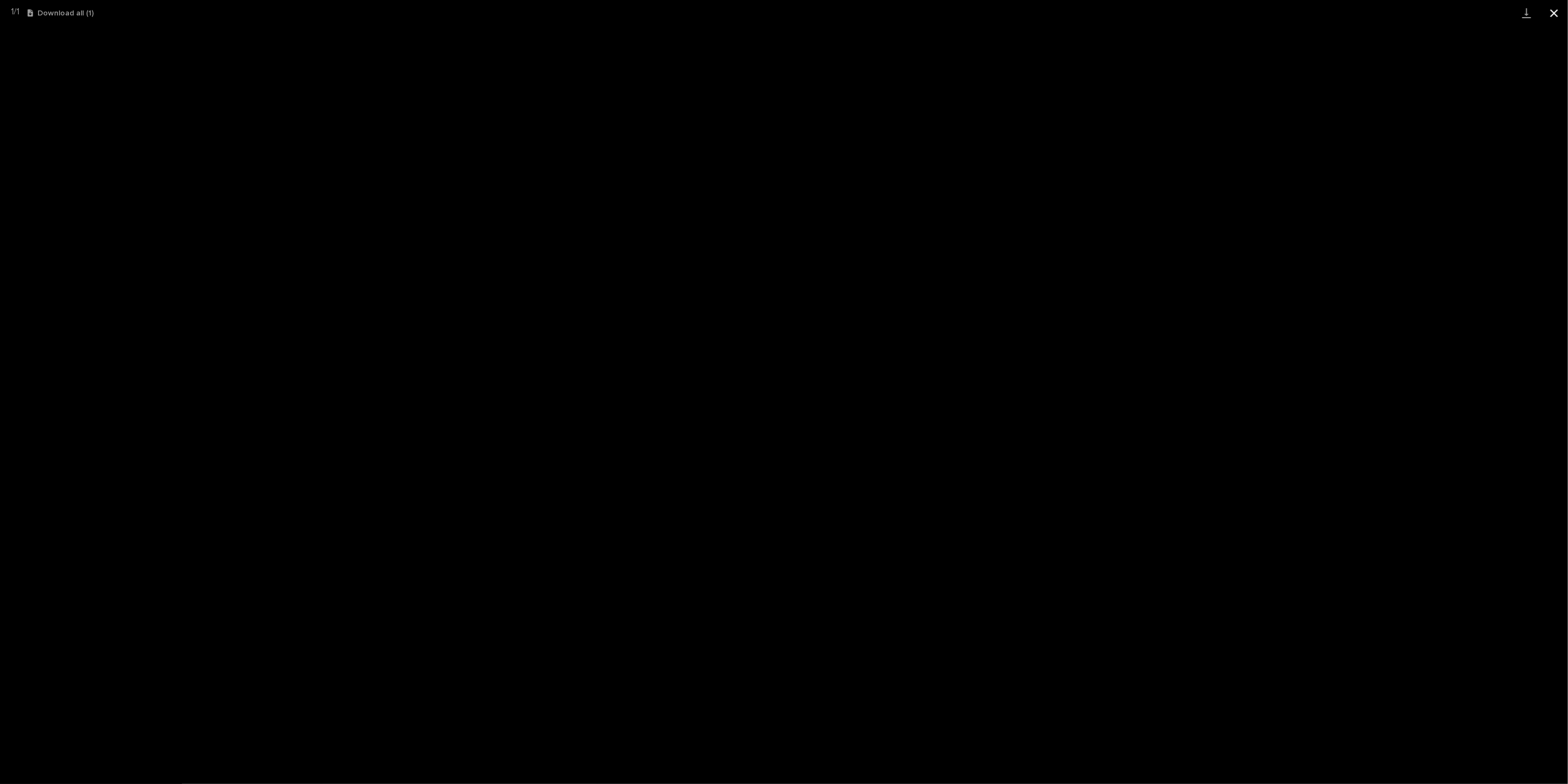
click at [1550, 16] on button "Close gallery" at bounding box center [1554, 13] width 28 height 26
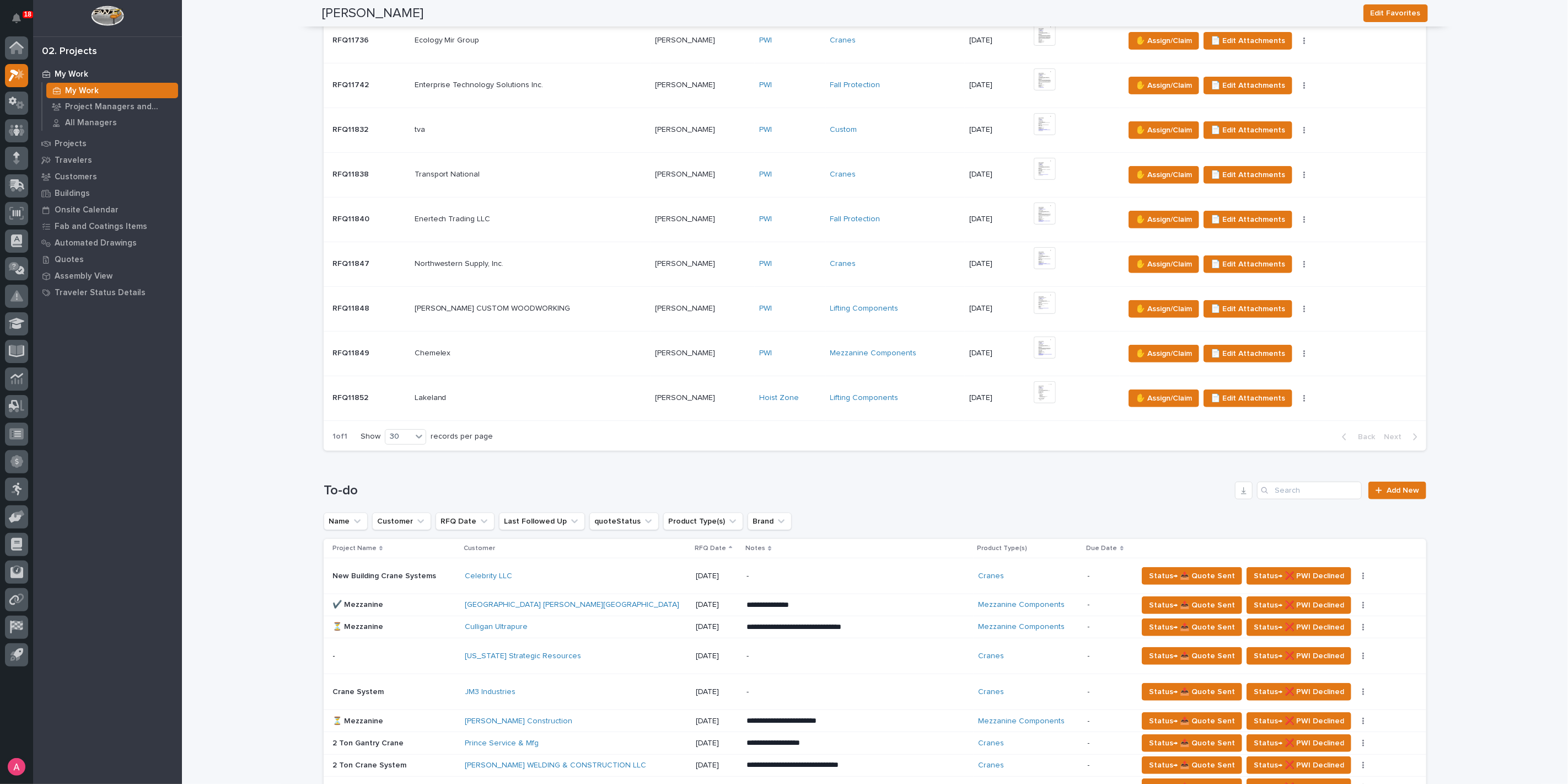
scroll to position [490, 0]
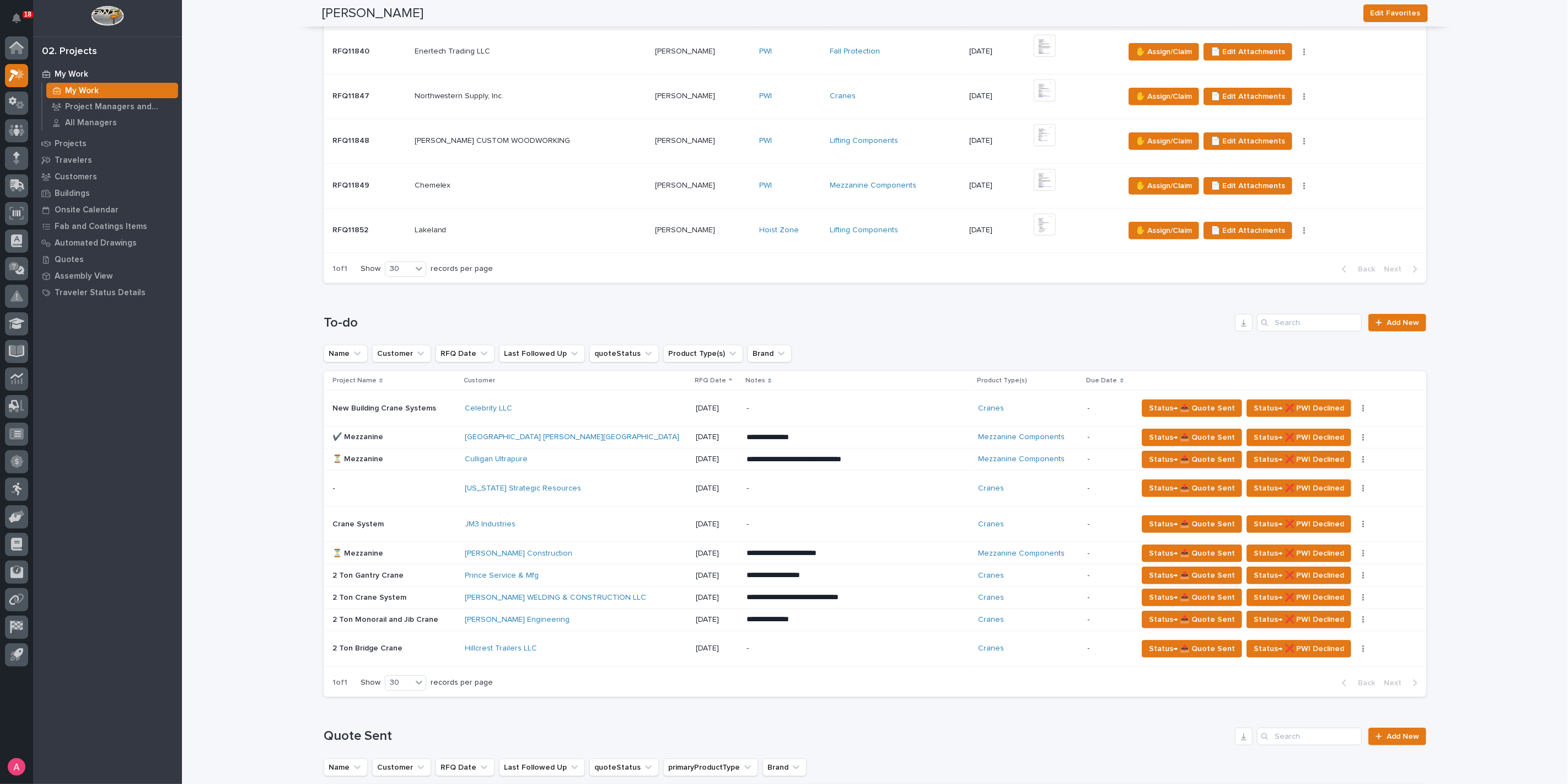
click at [881, 337] on div "**********" at bounding box center [875, 505] width 1103 height 383
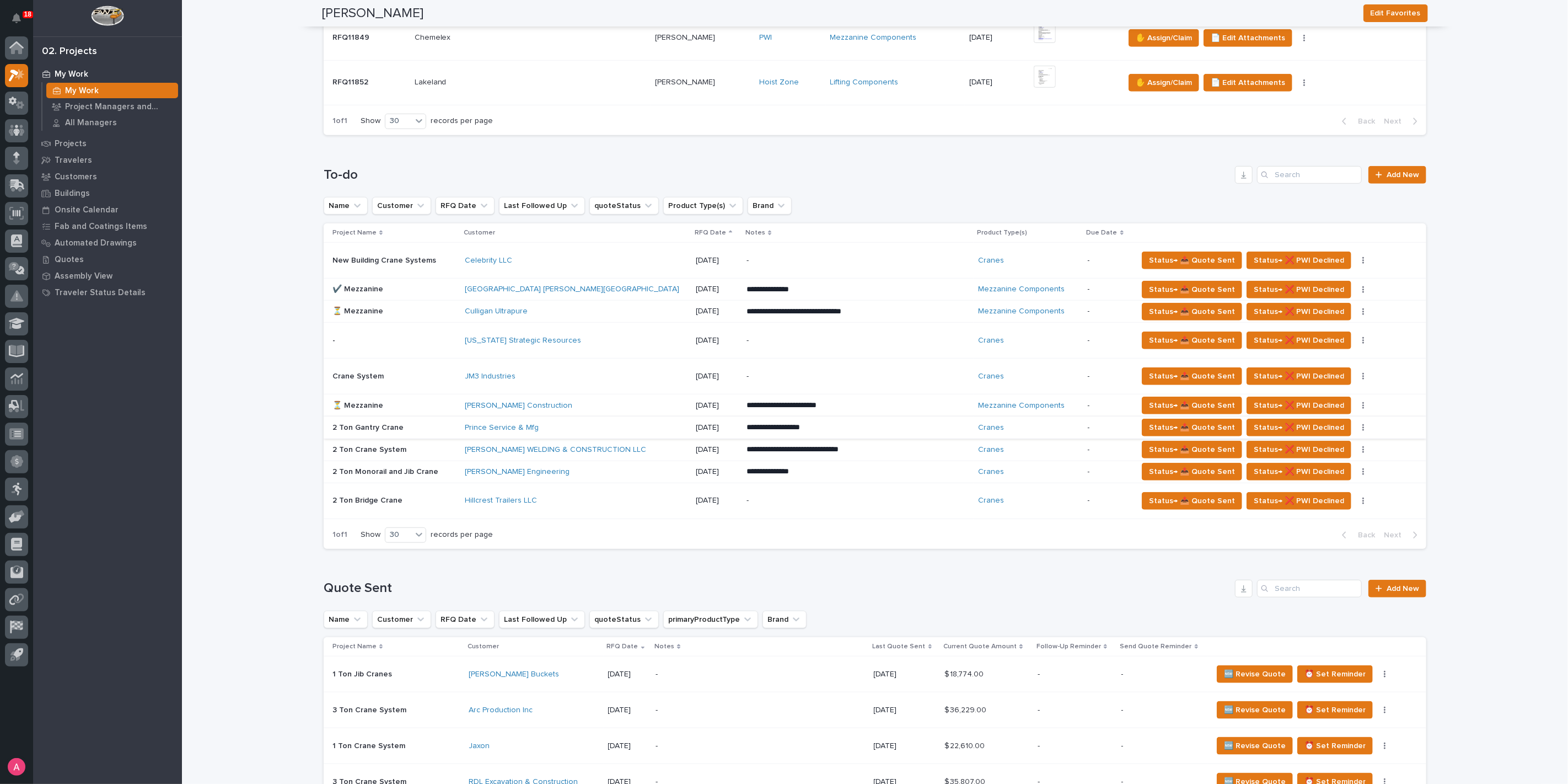
scroll to position [613, 0]
